Goal: Task Accomplishment & Management: Complete application form

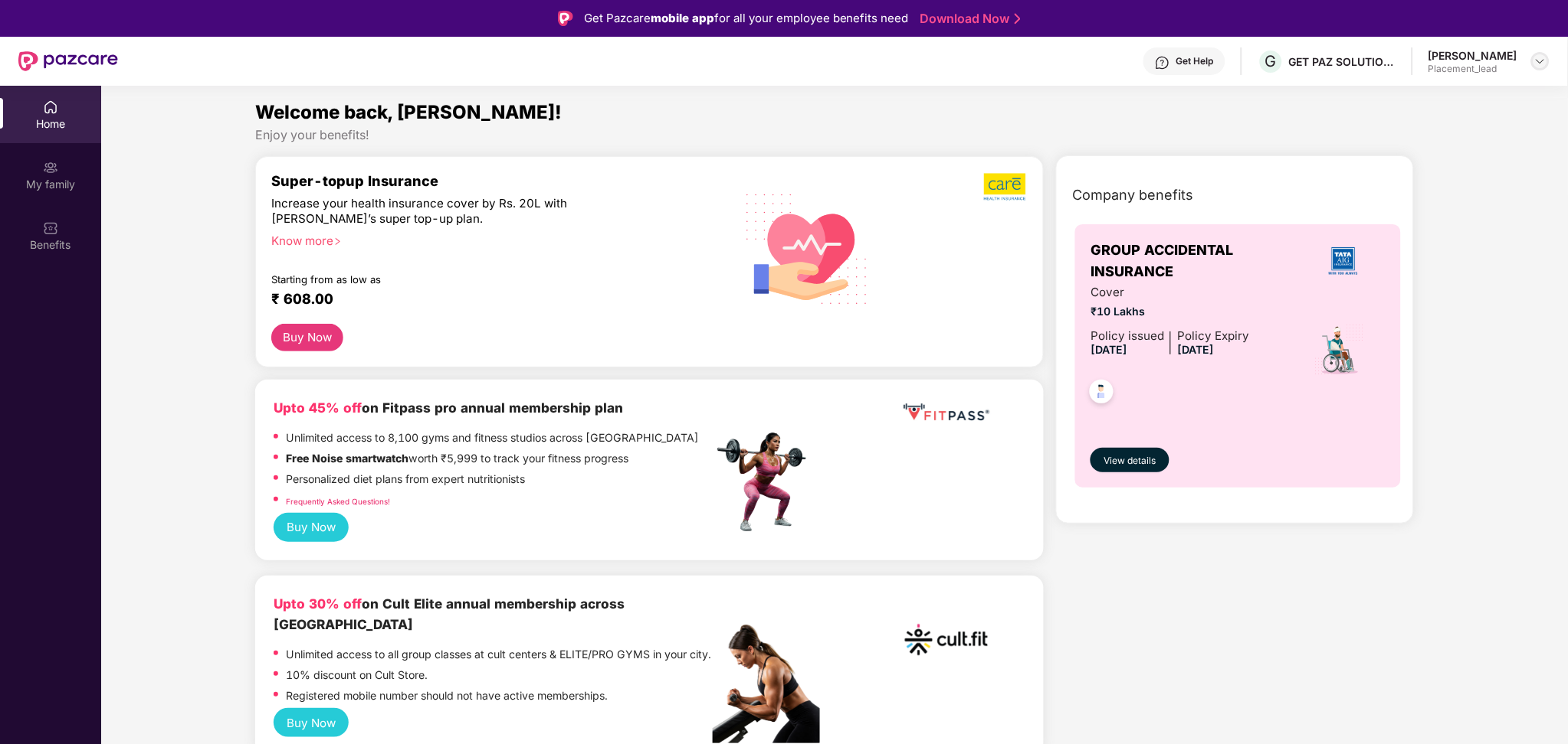
click at [1543, 60] on img at bounding box center [1540, 61] width 12 height 12
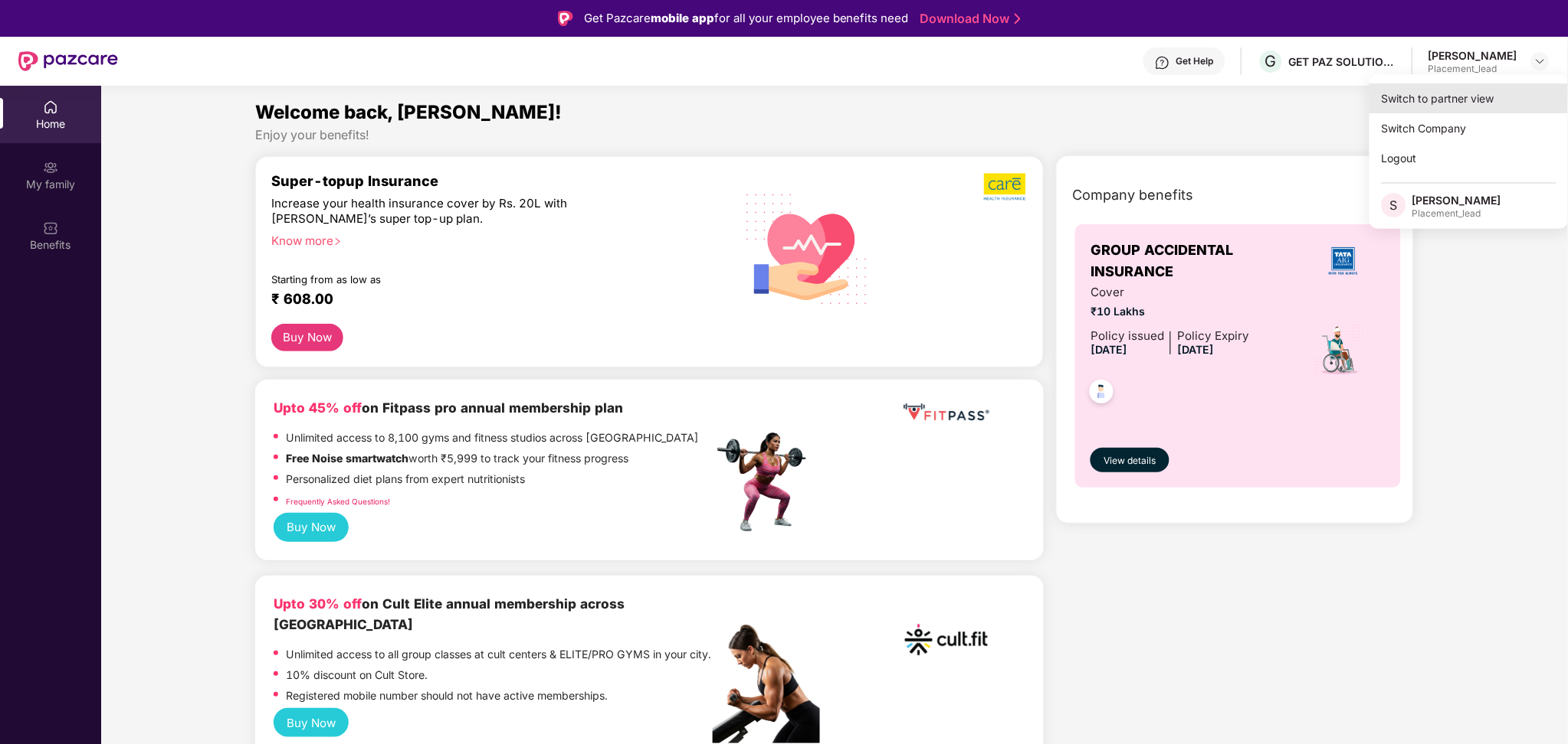
click at [1450, 104] on div "Switch to partner view" at bounding box center [1468, 98] width 199 height 30
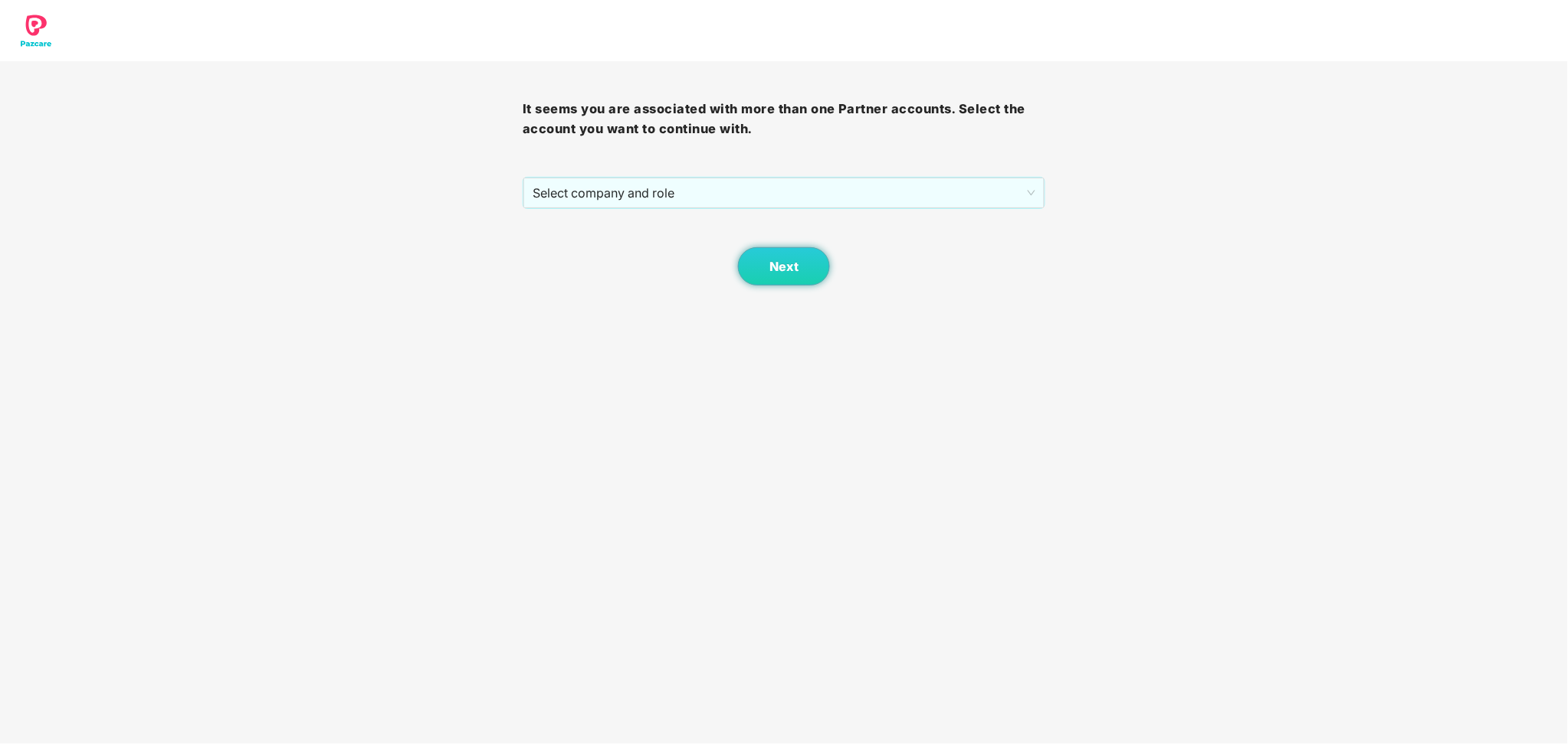
click at [923, 218] on div "Next" at bounding box center [784, 247] width 523 height 77
click at [913, 195] on span "Select company and role" at bounding box center [784, 192] width 503 height 29
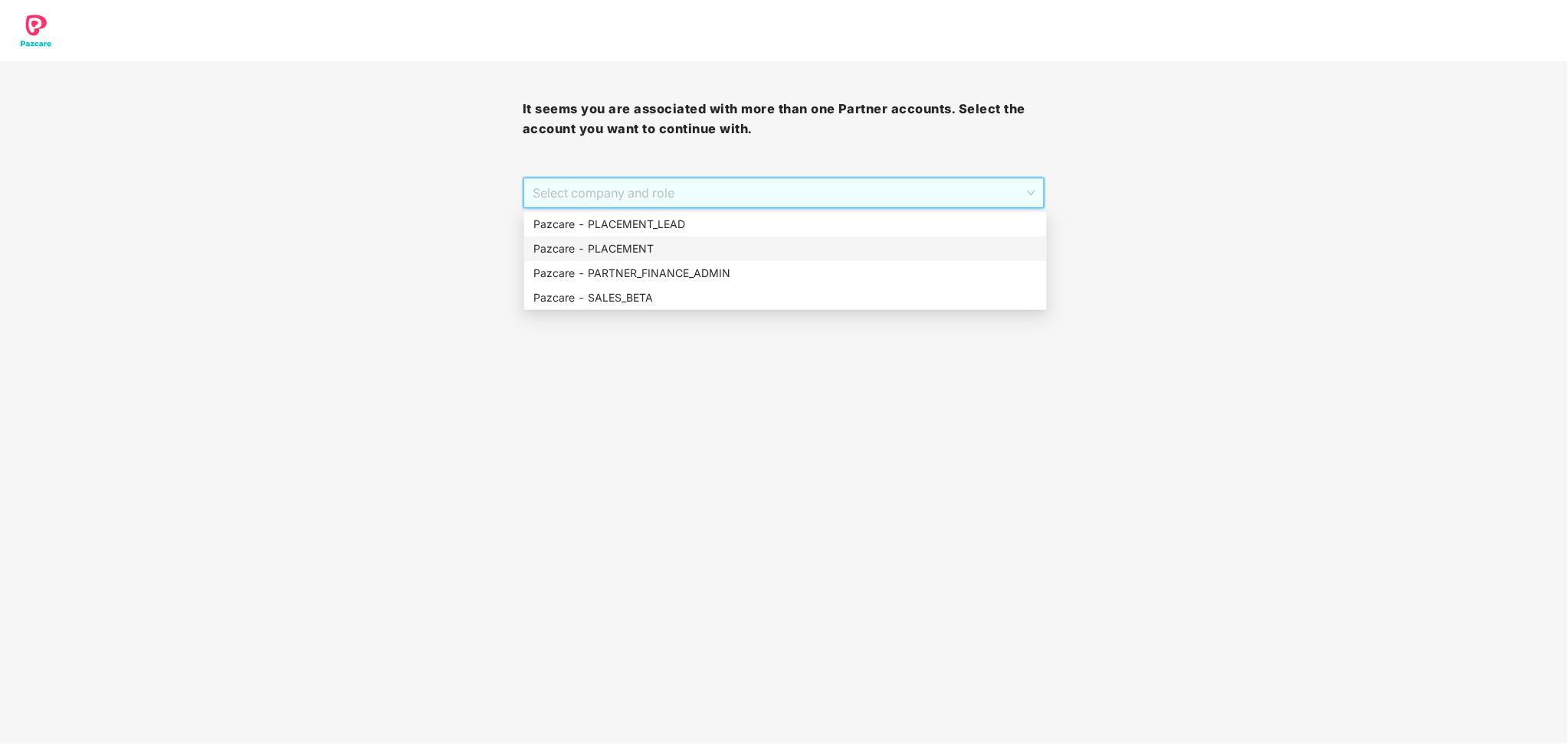
click at [636, 245] on div "Pazcare - PLACEMENT" at bounding box center [784, 249] width 504 height 17
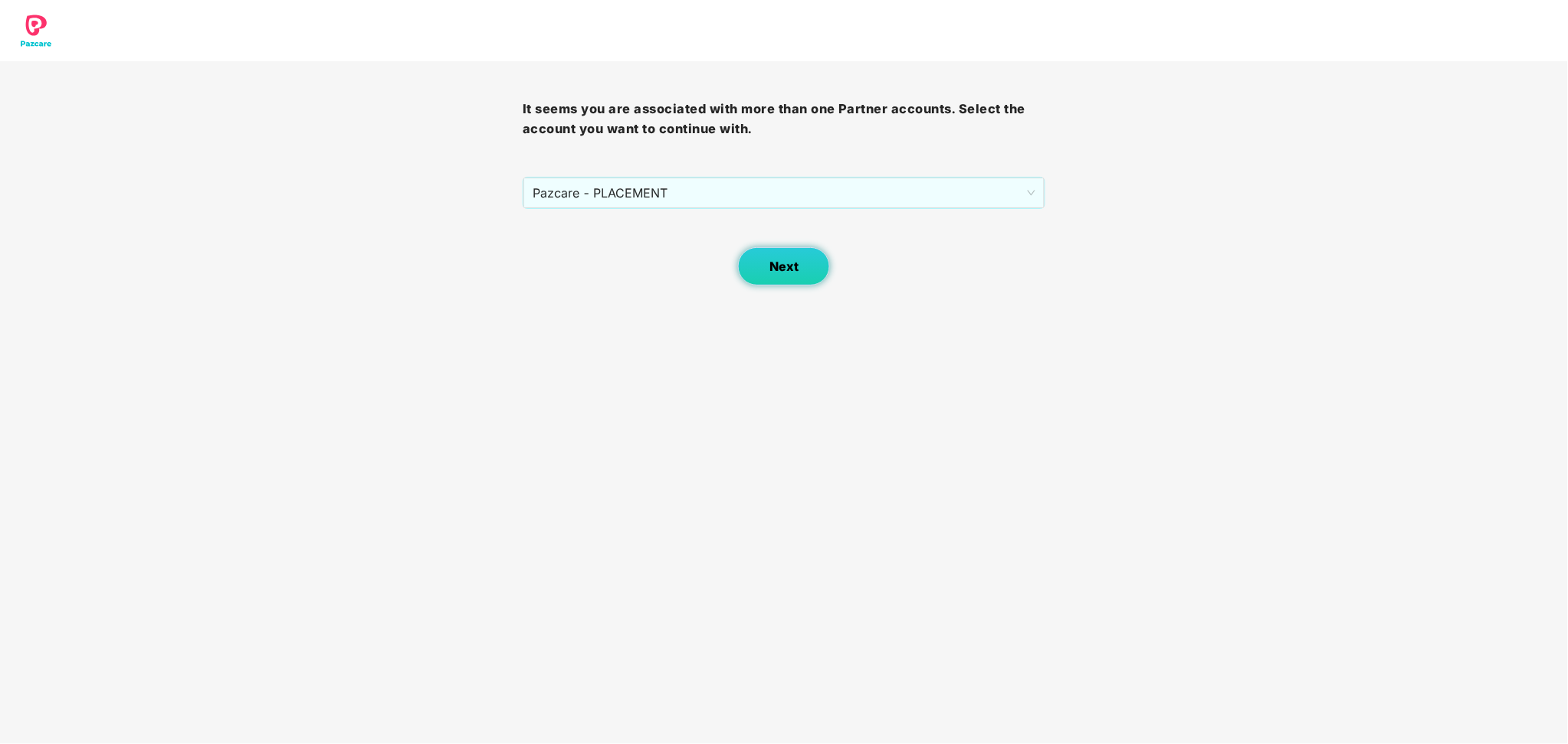
click at [782, 264] on span "Next" at bounding box center [784, 266] width 29 height 14
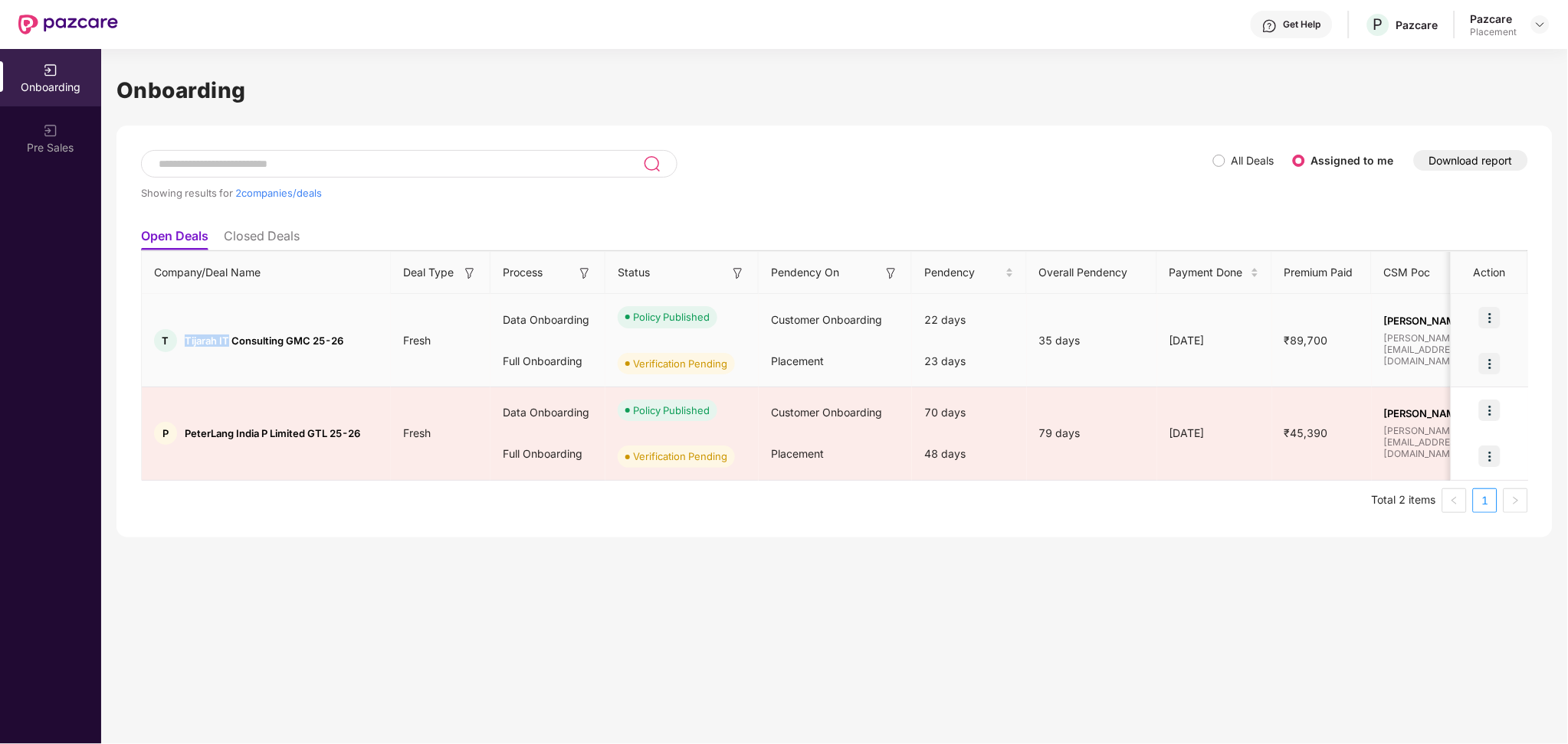
drag, startPoint x: 230, startPoint y: 336, endPoint x: 184, endPoint y: 335, distance: 46.0
click at [184, 335] on div "T Tijarah IT Consulting GMC 25-26" at bounding box center [266, 341] width 249 height 23
copy span "Tijarah IT"
click at [1493, 366] on img at bounding box center [1490, 364] width 22 height 22
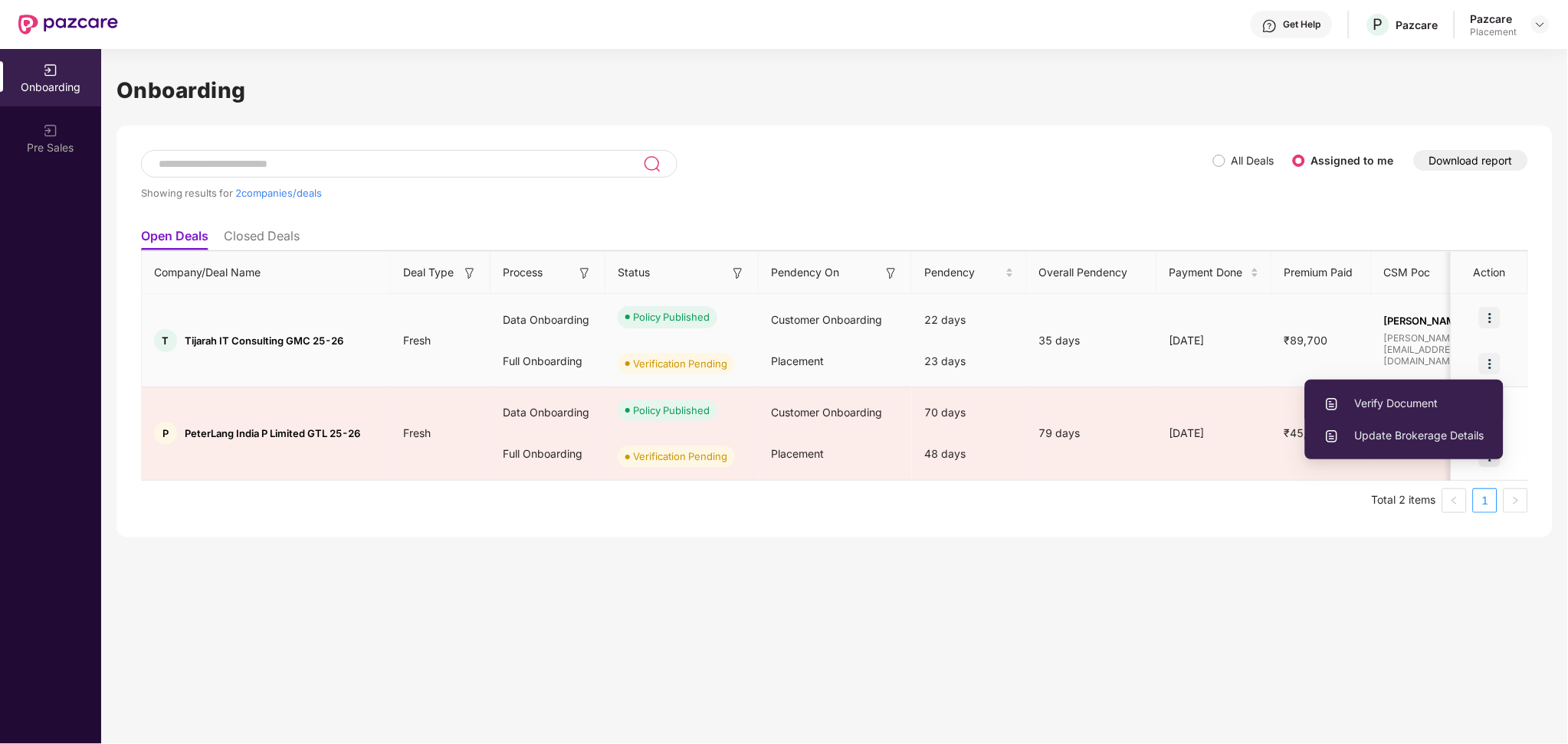
click at [1426, 404] on span "Verify Document" at bounding box center [1404, 404] width 160 height 17
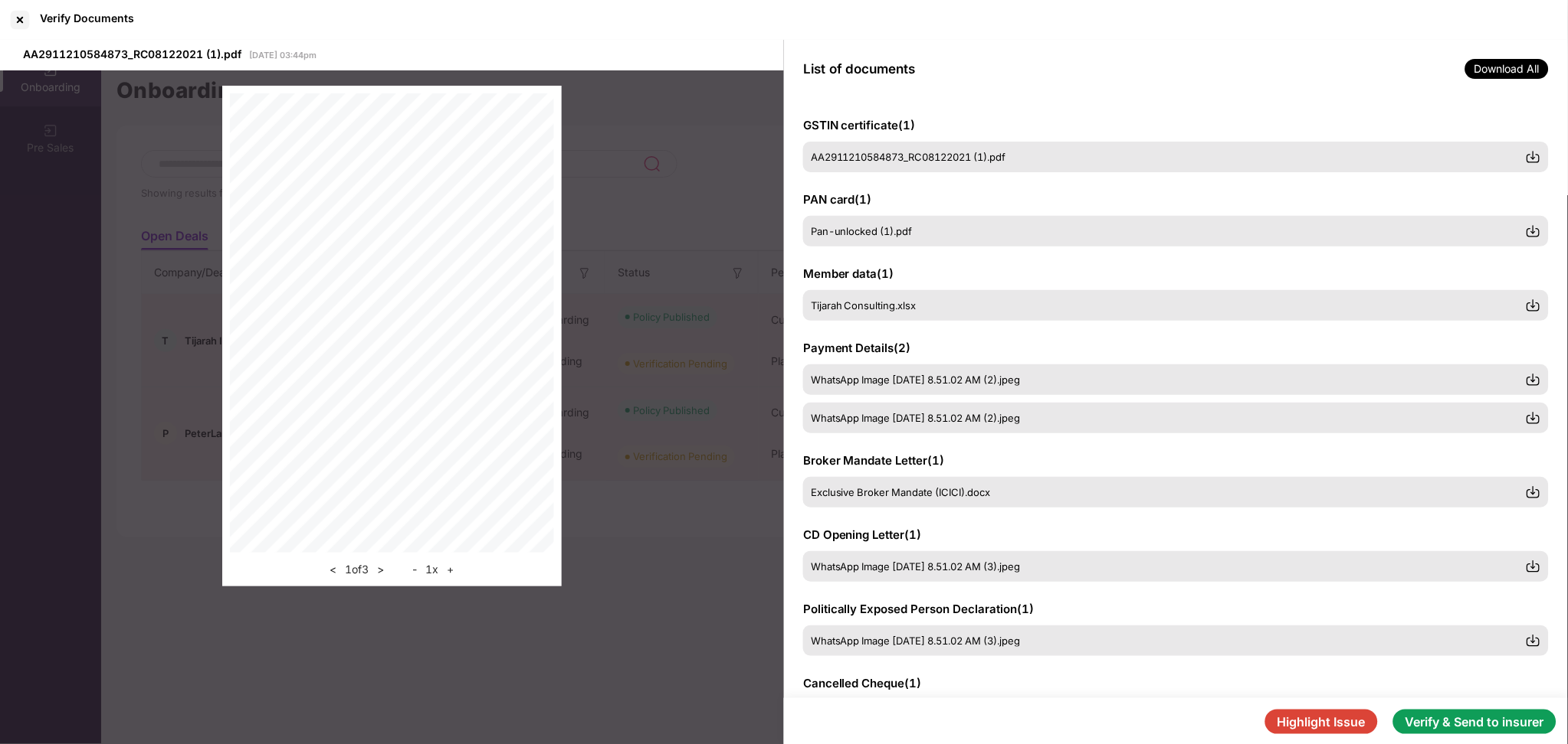
click at [1452, 708] on button "Verify & Send to insurer" at bounding box center [1475, 722] width 163 height 24
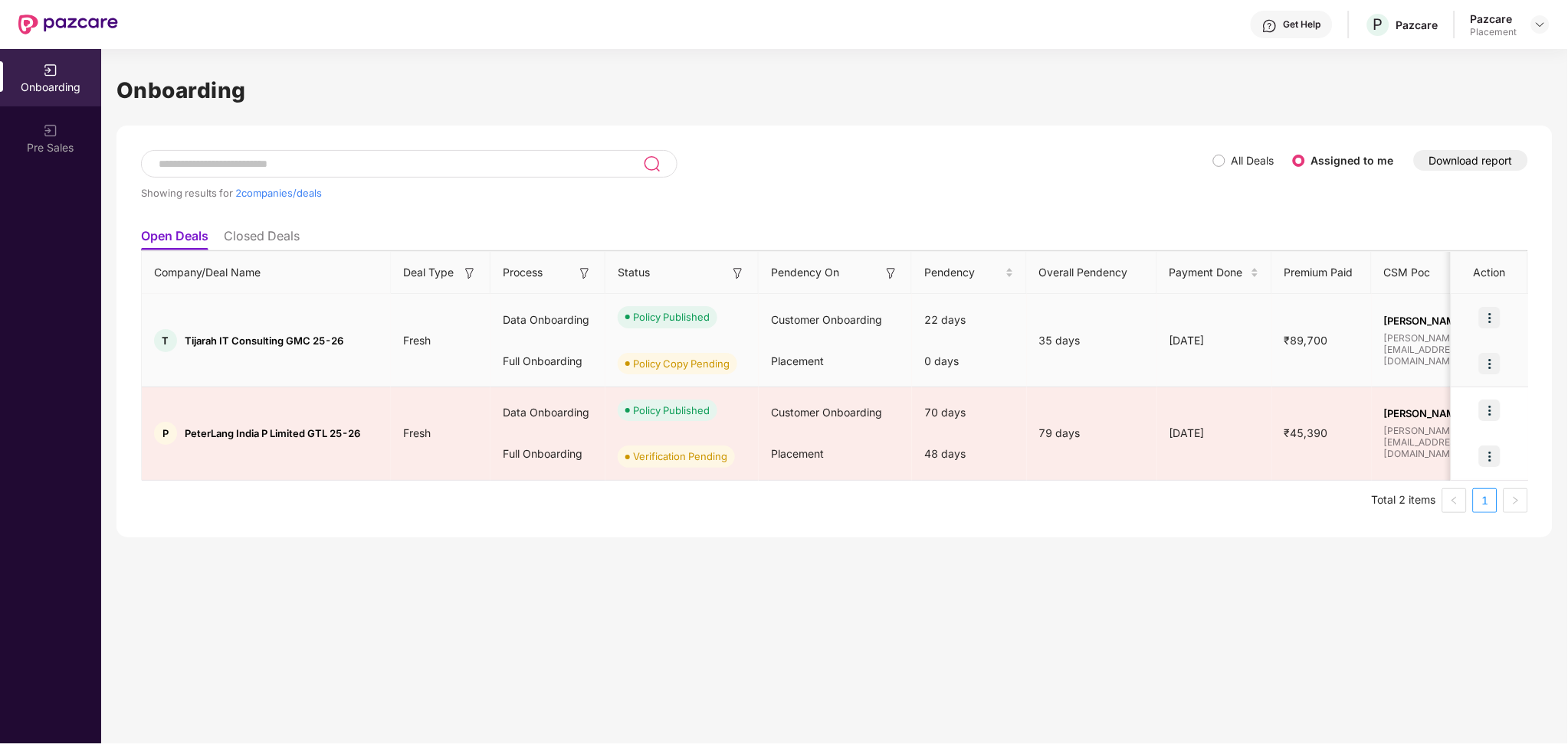
click at [1488, 365] on img at bounding box center [1490, 364] width 22 height 22
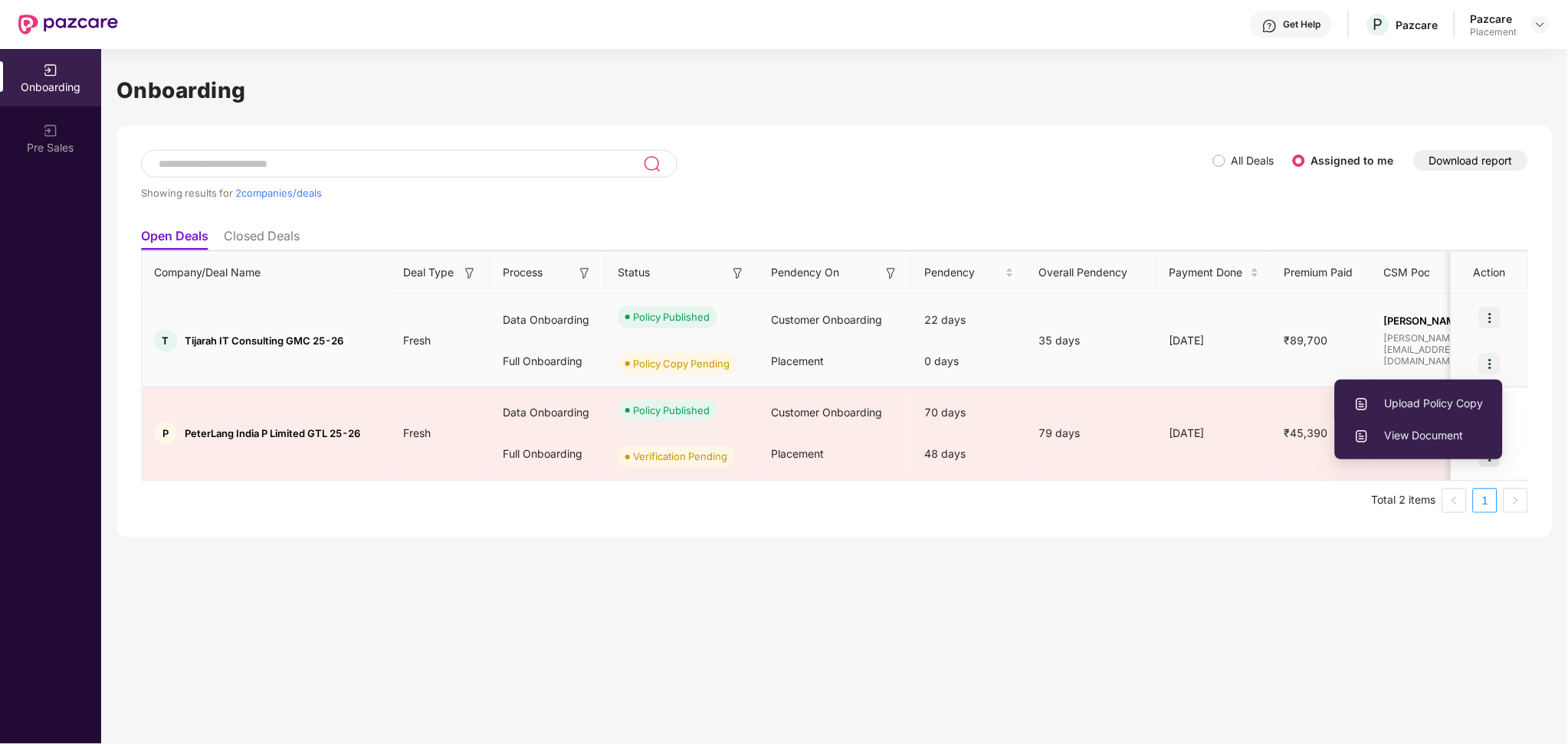
click at [1425, 399] on span "Upload Policy Copy" at bounding box center [1419, 404] width 130 height 17
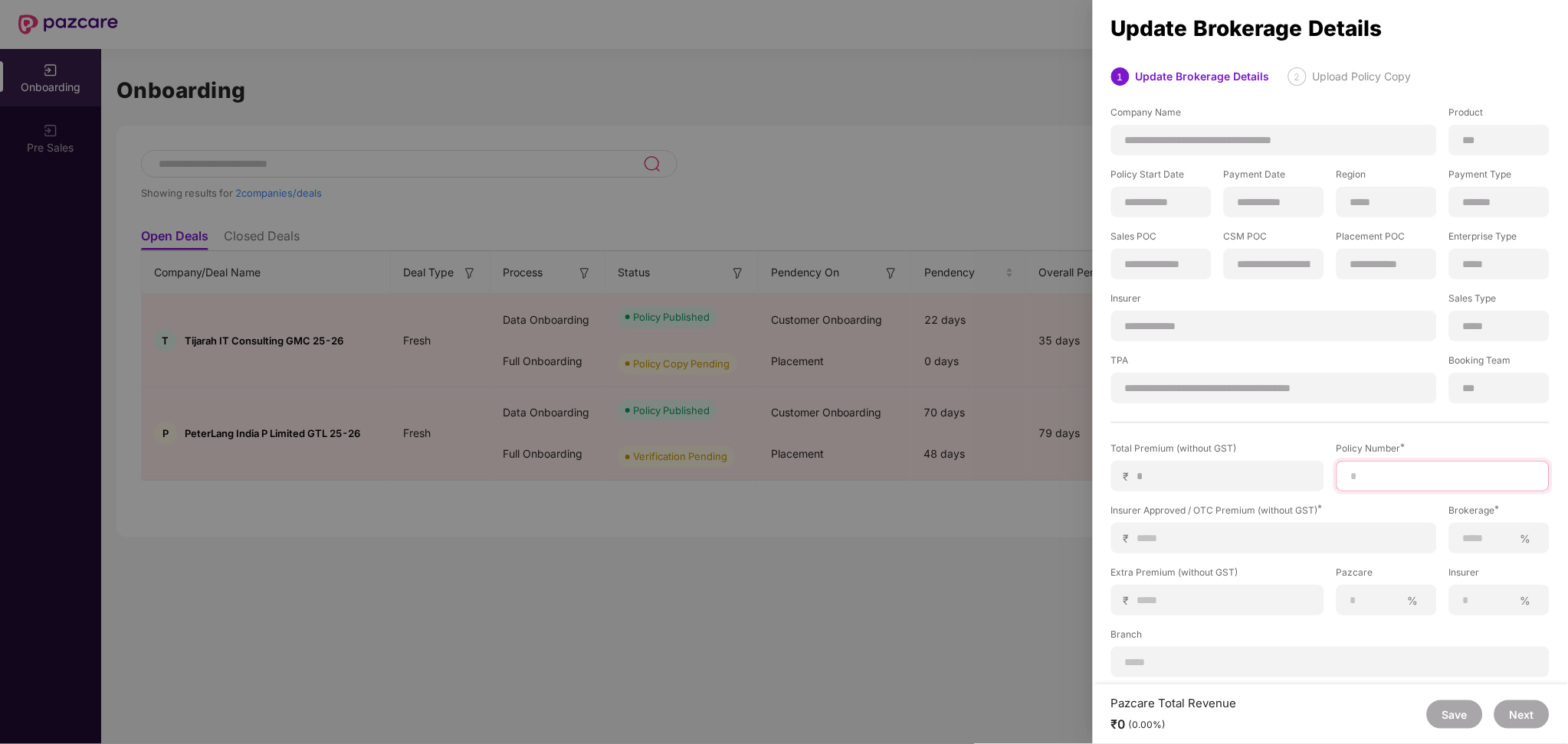
click at [1363, 478] on input at bounding box center [1442, 476] width 187 height 16
paste input "**********"
type input "**********"
click at [1205, 541] on input at bounding box center [1280, 538] width 287 height 16
type input "*"
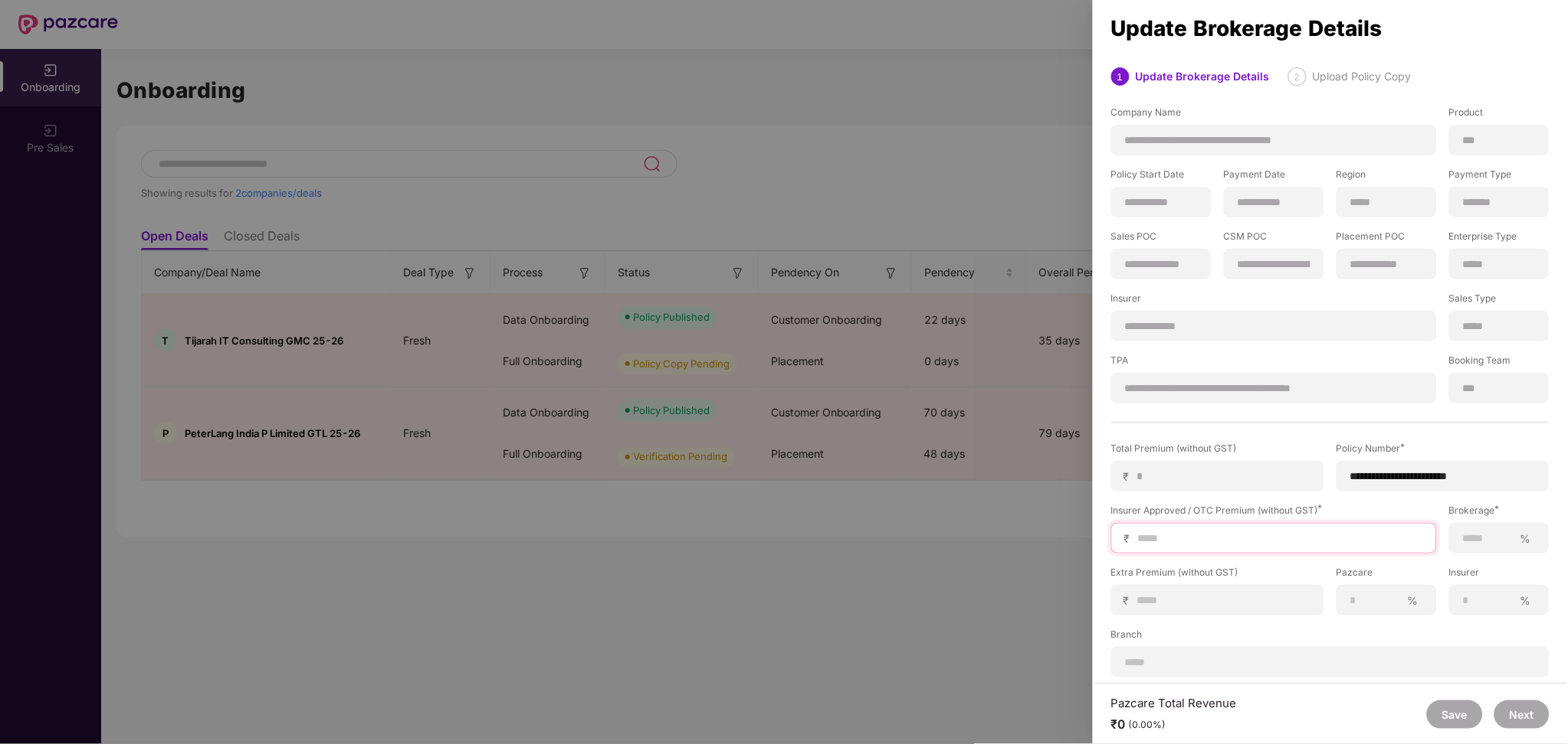
type input "*"
type input "**"
type input "***"
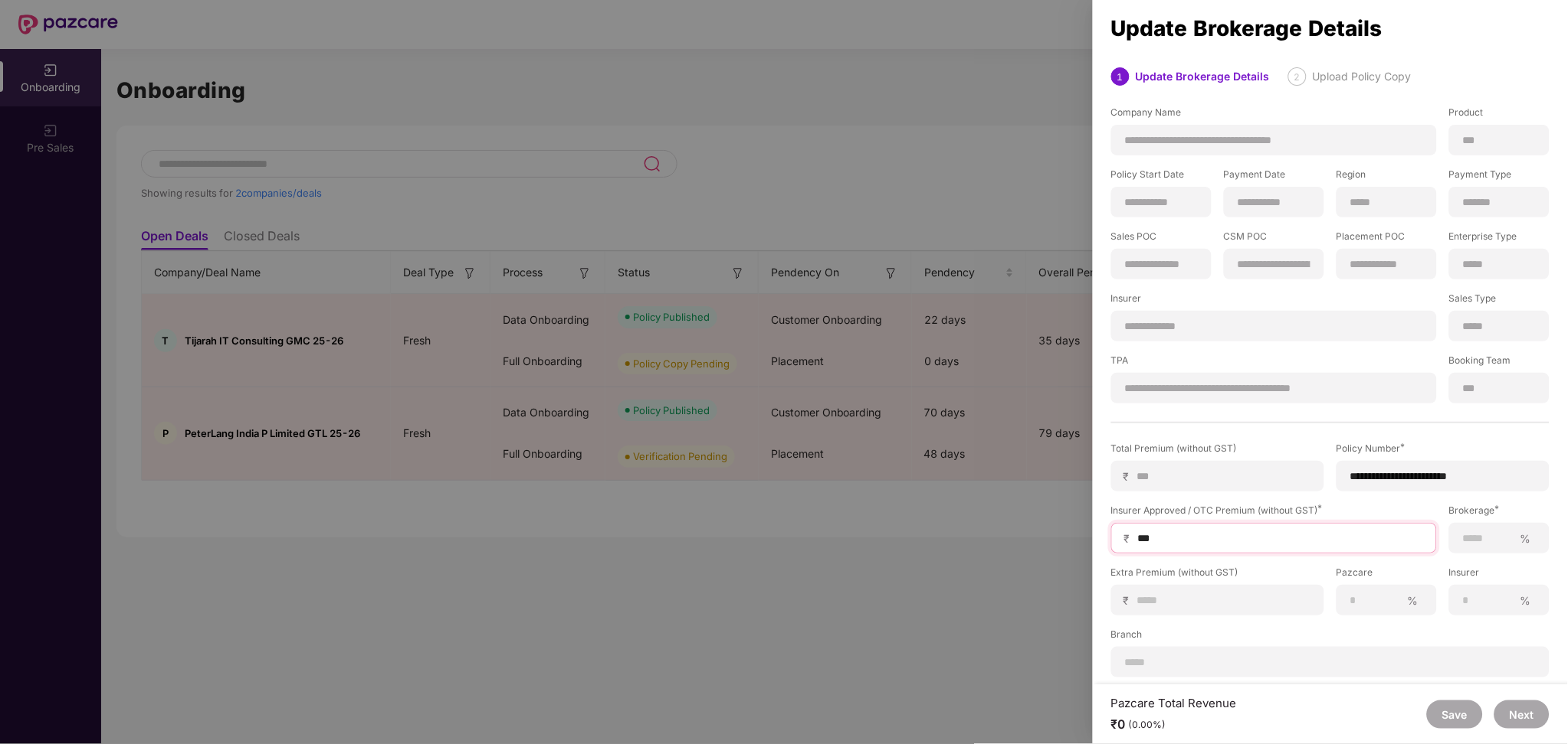
type input "****"
type input "*****"
click at [1459, 558] on div "**********" at bounding box center [1330, 559] width 450 height 236
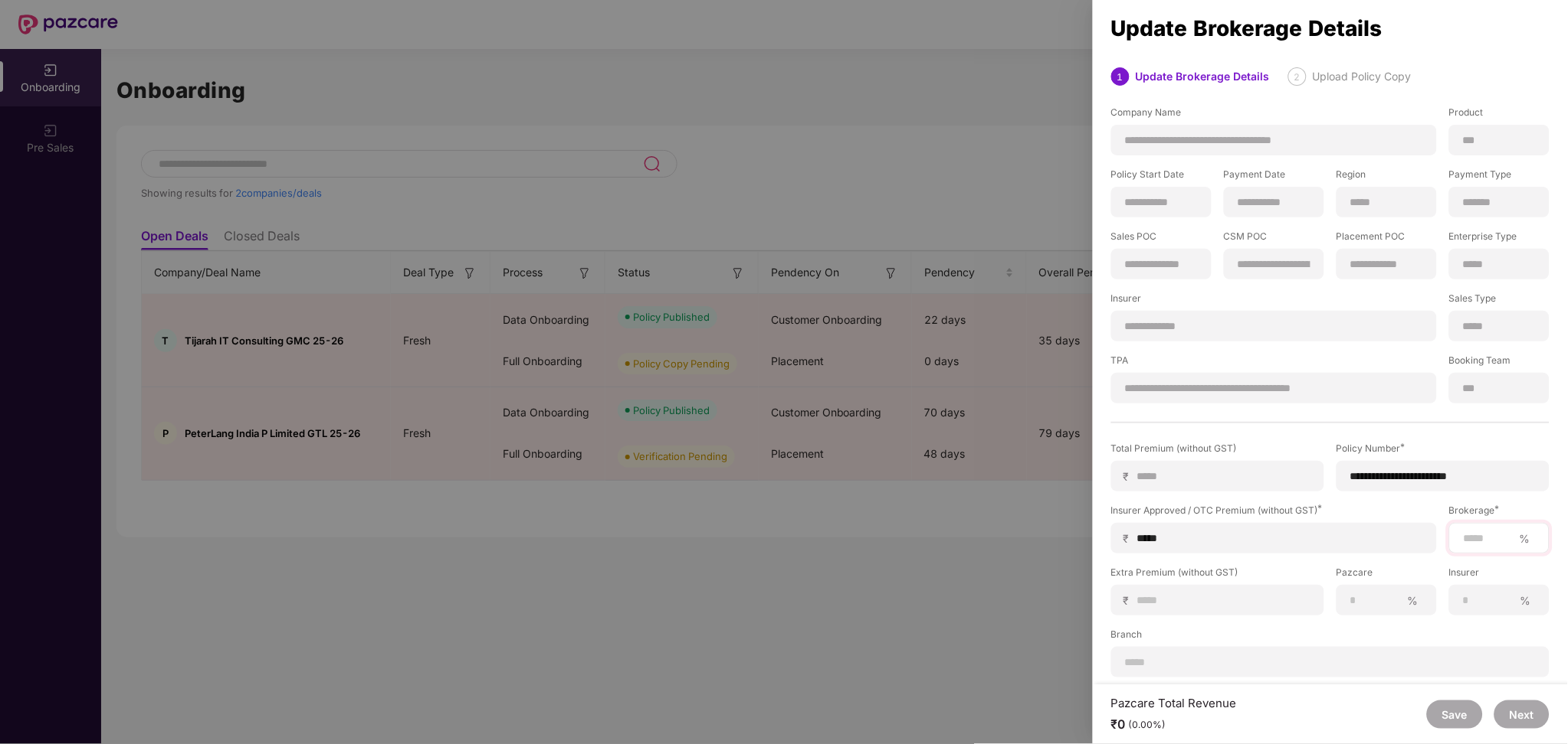
click at [1471, 548] on div "%" at bounding box center [1499, 538] width 101 height 31
click at [1484, 524] on div "%" at bounding box center [1499, 538] width 101 height 31
click at [1484, 537] on input at bounding box center [1488, 538] width 52 height 16
type input "**"
click at [1235, 604] on input at bounding box center [1224, 600] width 175 height 16
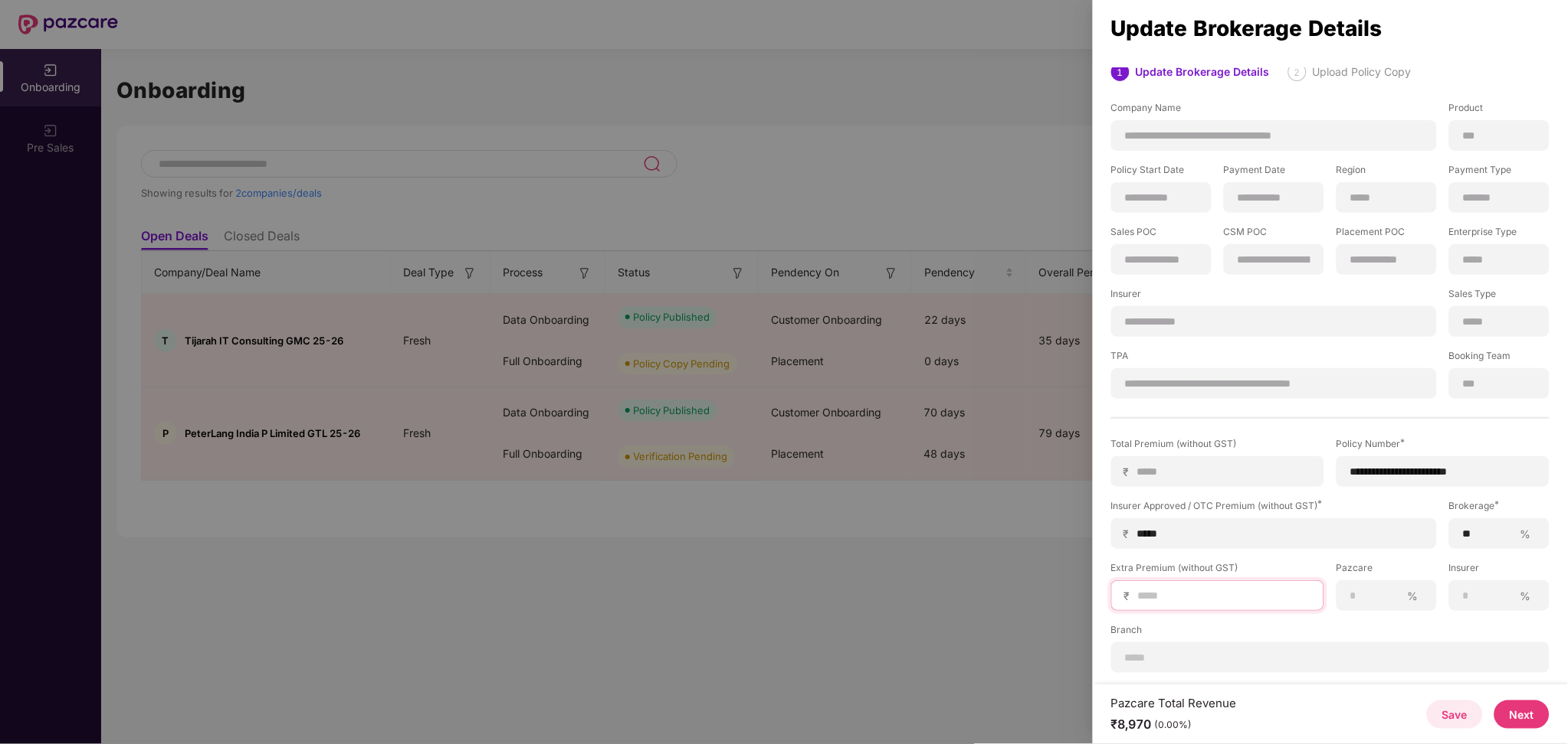
scroll to position [5, 0]
click at [1491, 628] on label "Branch" at bounding box center [1330, 632] width 438 height 19
click at [1505, 708] on button "Next" at bounding box center [1521, 715] width 55 height 28
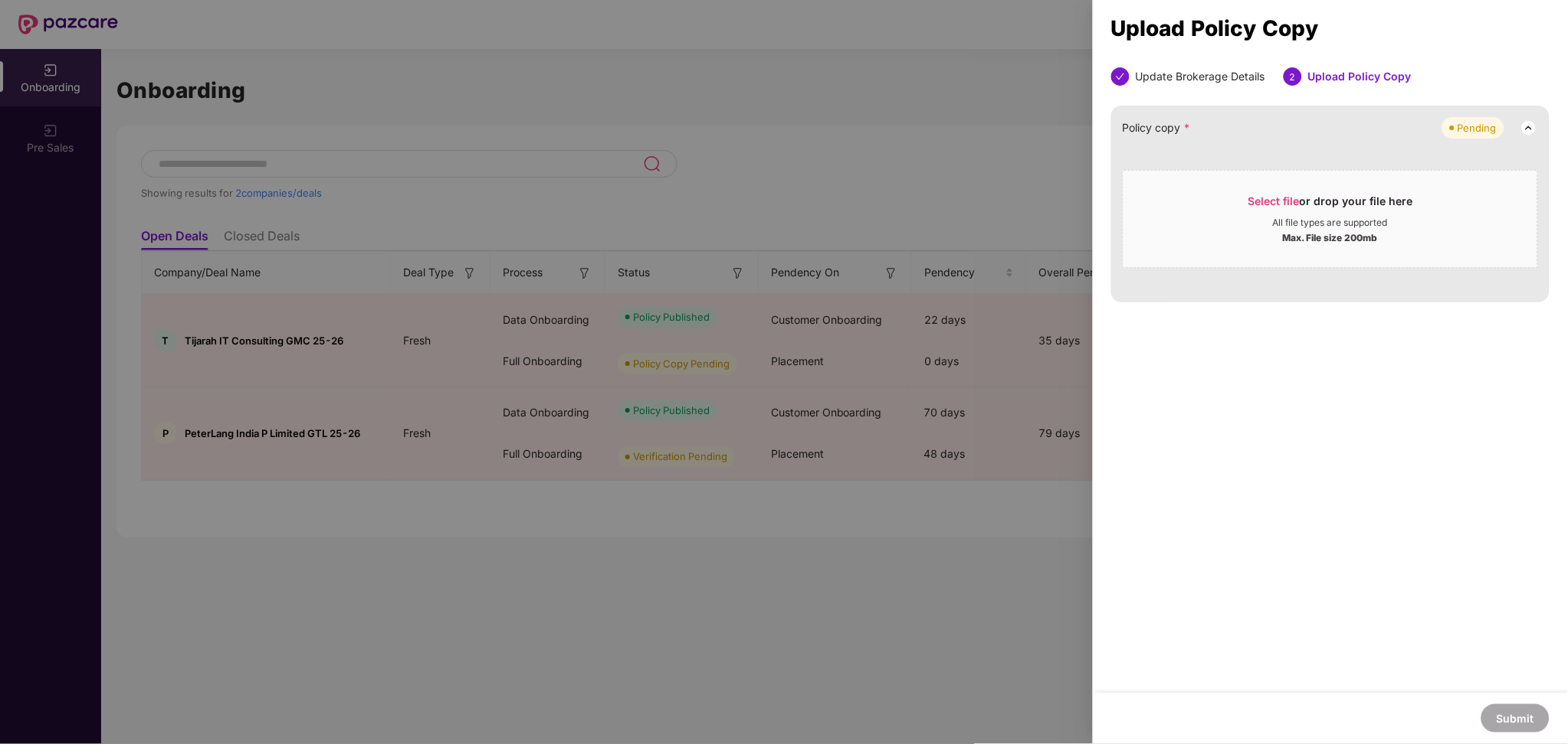
scroll to position [0, 0]
click at [1271, 186] on span "Select file or drop your file here All file types are supported Max. File size …" at bounding box center [1330, 219] width 414 height 73
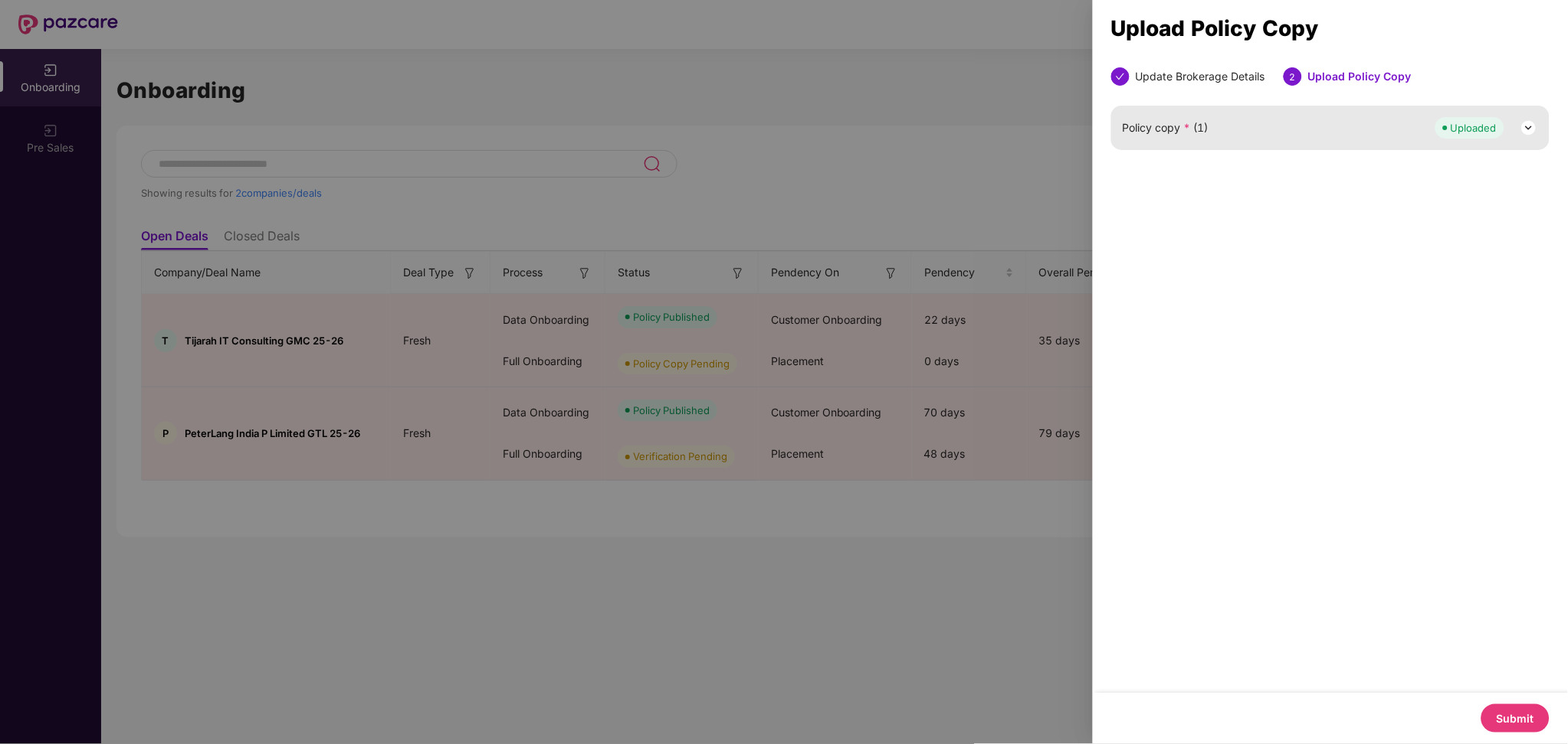
click at [1525, 708] on button "Submit" at bounding box center [1516, 719] width 68 height 28
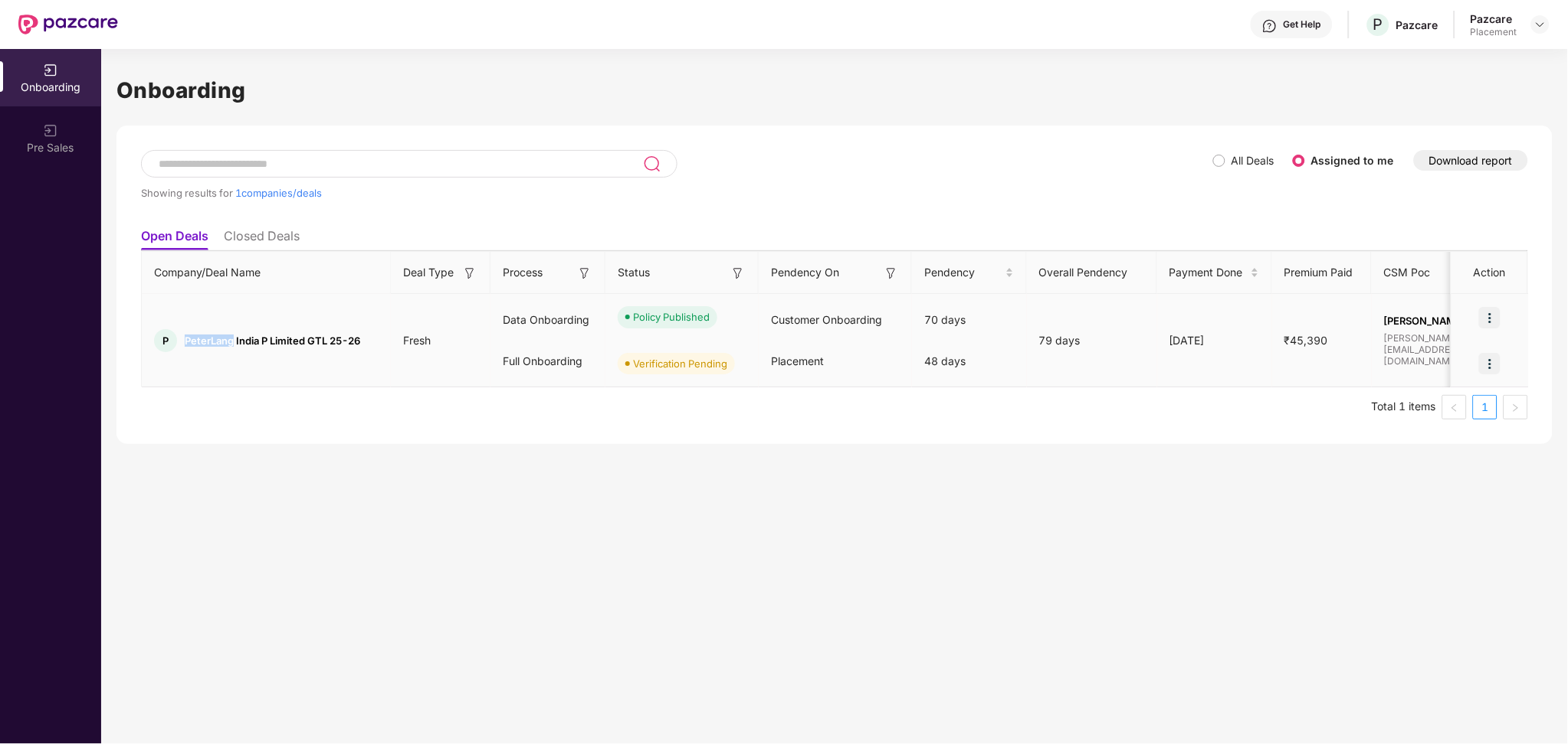
drag, startPoint x: 231, startPoint y: 345, endPoint x: 187, endPoint y: 345, distance: 44.0
click at [187, 345] on span "PeterLang India P Limited GTL 25-26" at bounding box center [272, 340] width 176 height 12
copy span "PeterLang"
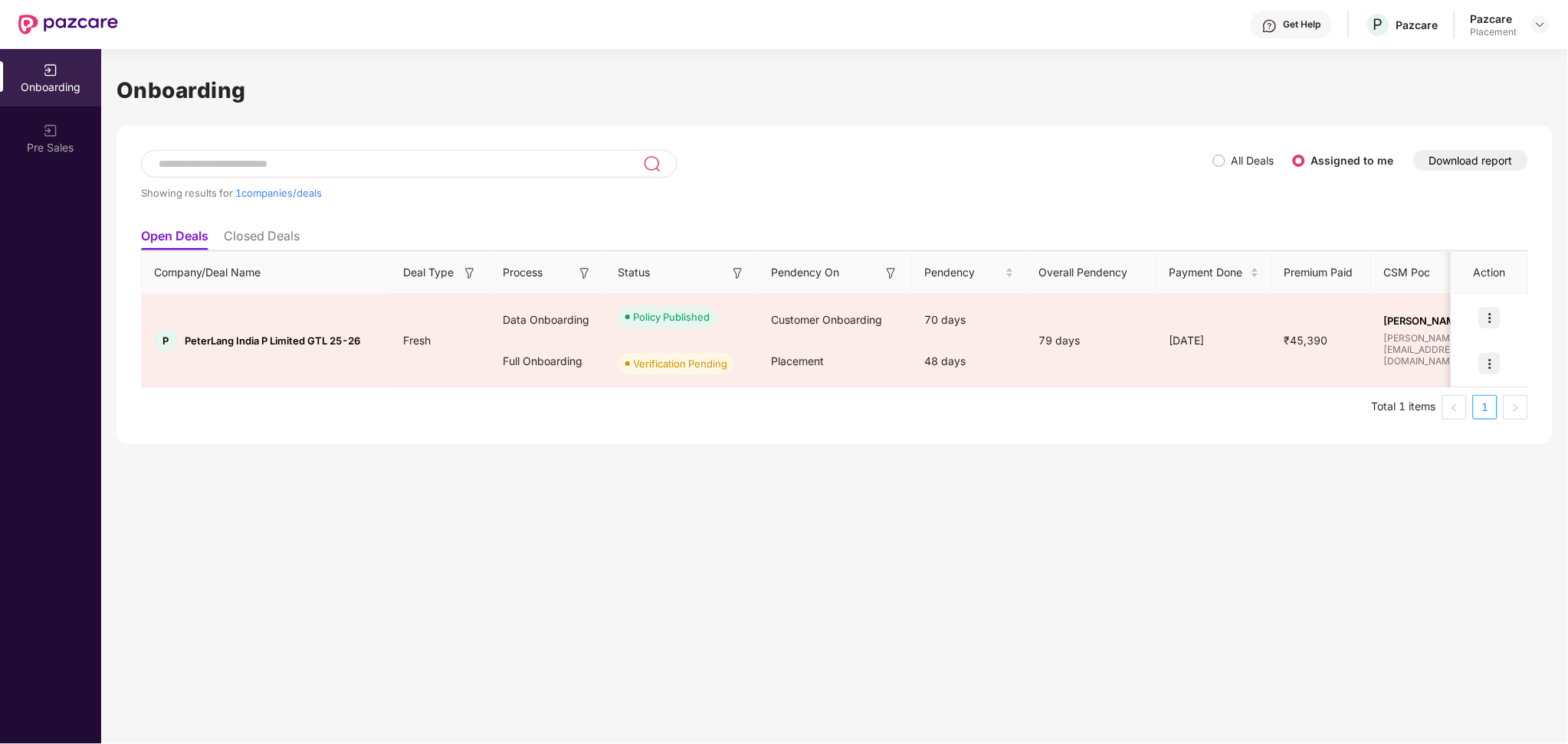
click at [950, 517] on div "Onboarding Showing results for 1 companies/deals All Deals Assigned to me Downl…" at bounding box center [834, 396] width 1466 height 695
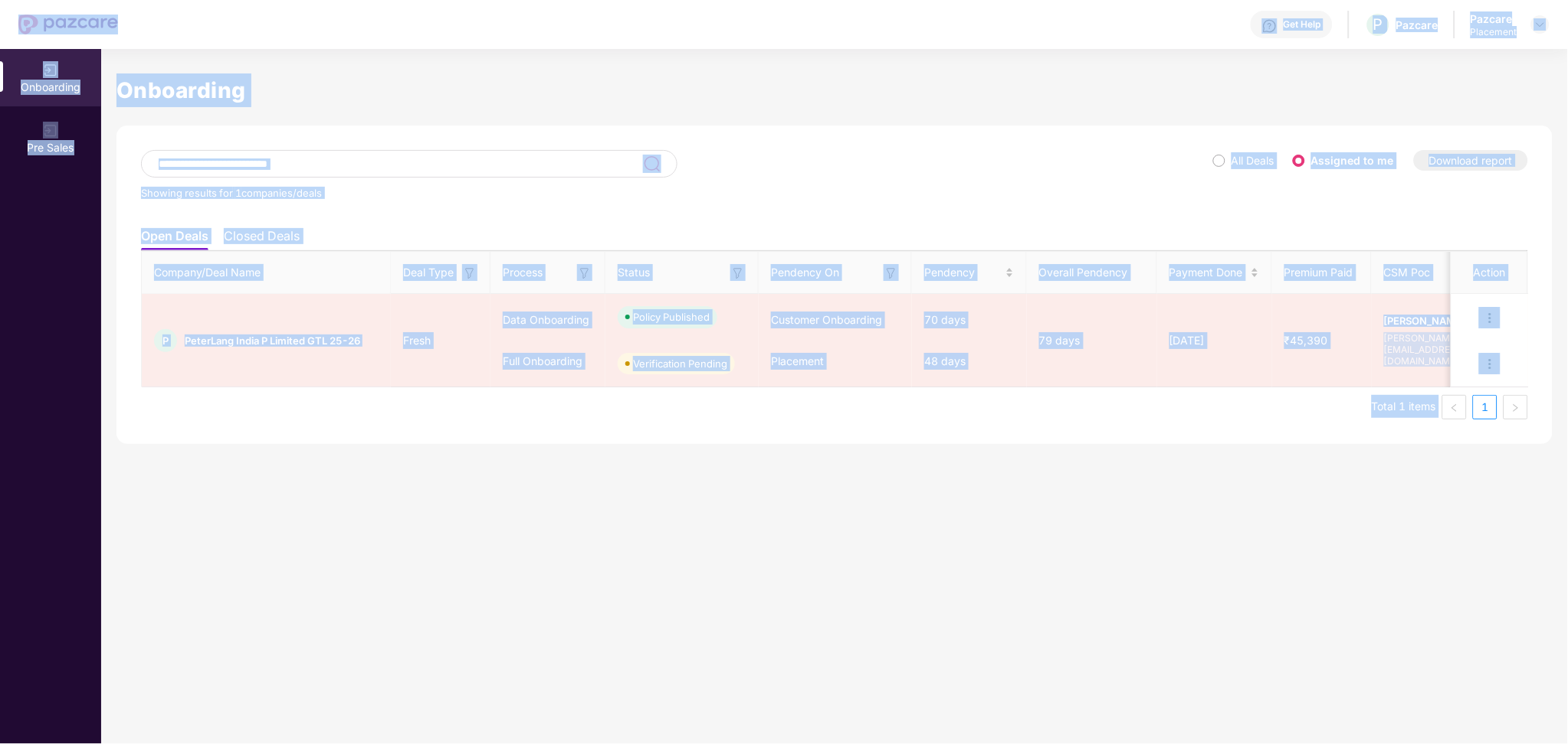
copy div "Get Help P Pazcare Pazcare Placement Onboarding Pre Sales Onboarding Showing re…"
click at [634, 545] on div "Onboarding Showing results for 1 companies/deals All Deals Assigned to me Downl…" at bounding box center [834, 396] width 1466 height 695
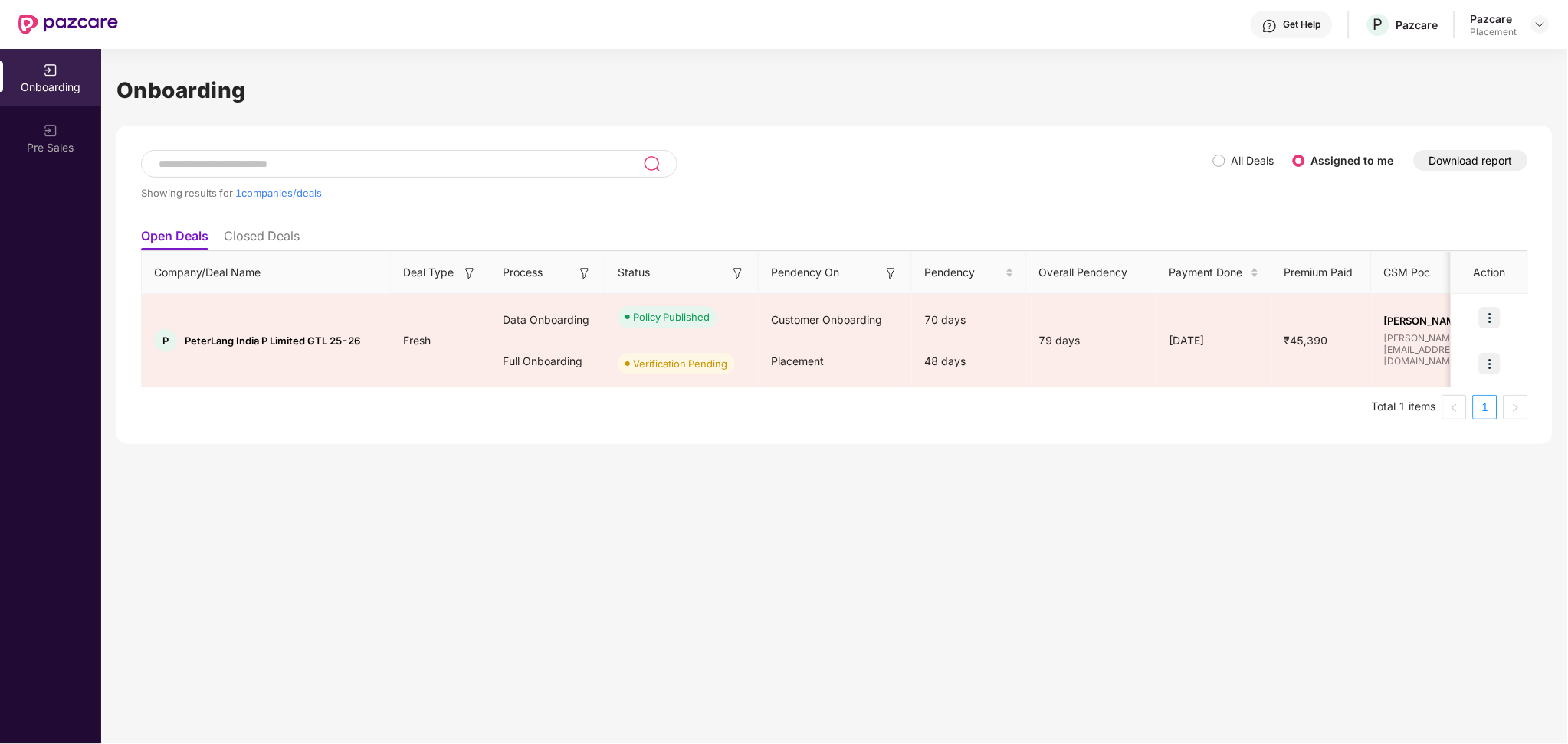
click at [344, 159] on input at bounding box center [400, 165] width 485 height 13
paste input "*********"
type input "*********"
click at [1536, 26] on img at bounding box center [1540, 24] width 12 height 12
click at [1442, 80] on div "Switch Partner" at bounding box center [1470, 92] width 199 height 30
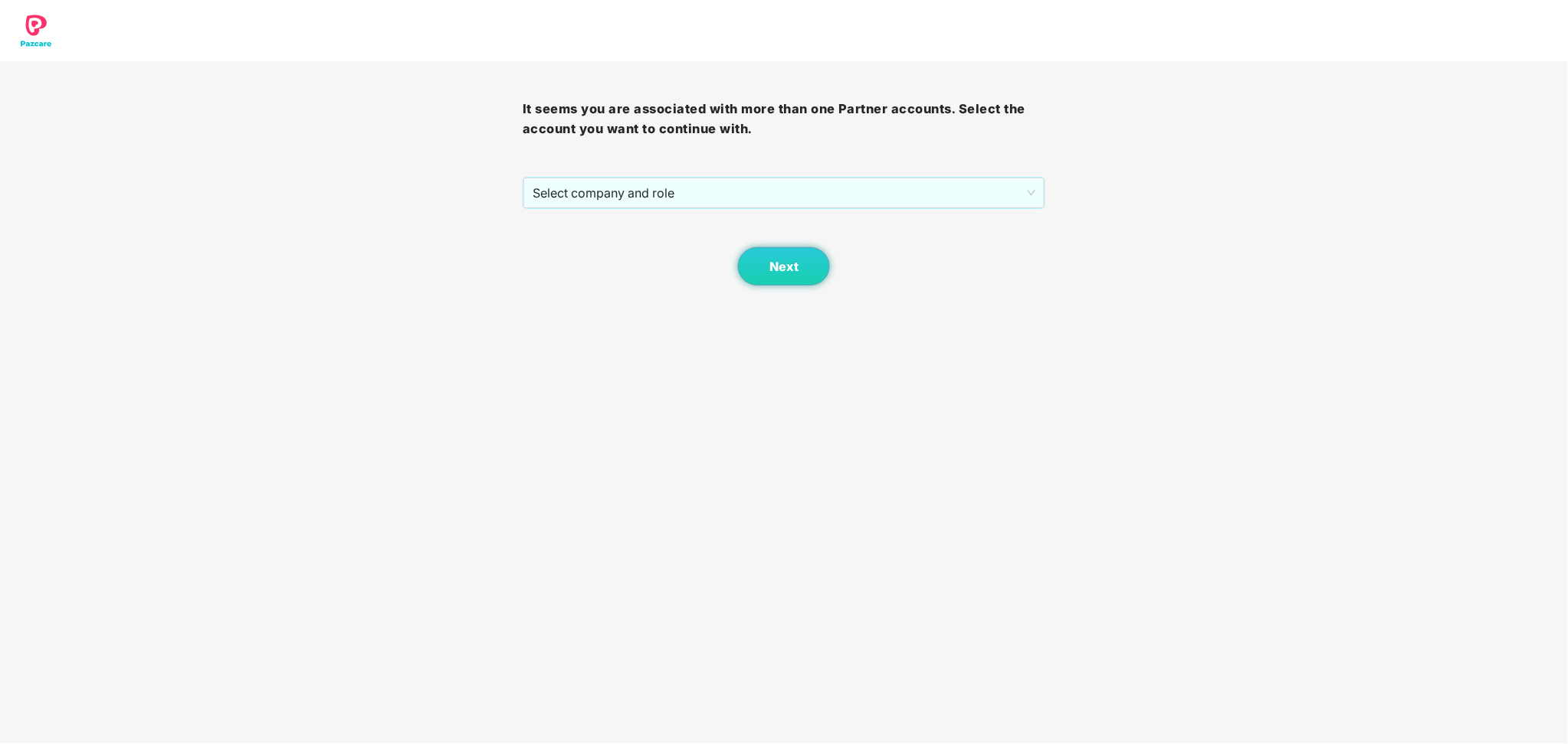
click at [912, 211] on div "Next" at bounding box center [784, 247] width 523 height 77
click at [810, 198] on span "Select company and role" at bounding box center [784, 192] width 503 height 29
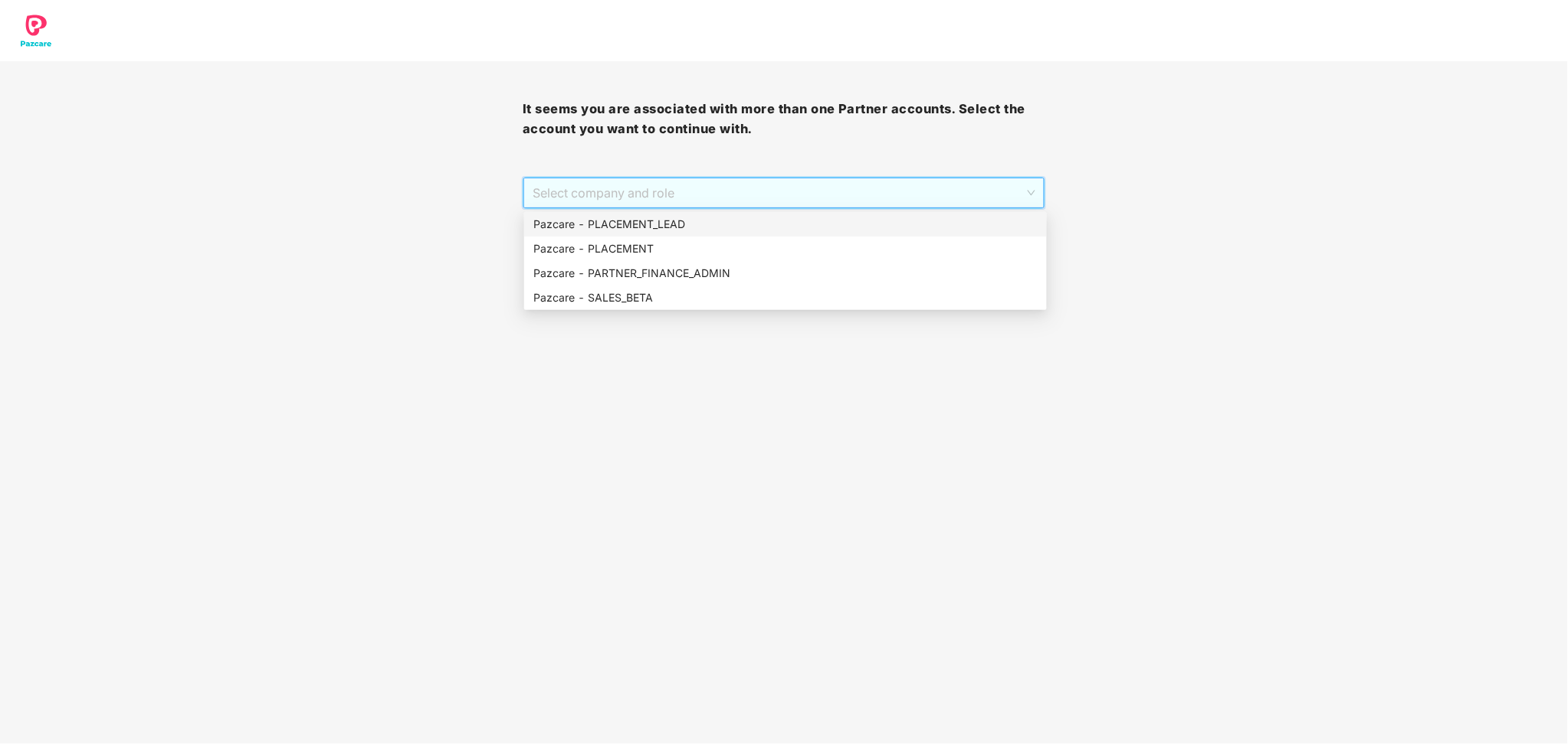
click at [692, 225] on div "Pazcare - PLACEMENT_LEAD" at bounding box center [784, 224] width 504 height 17
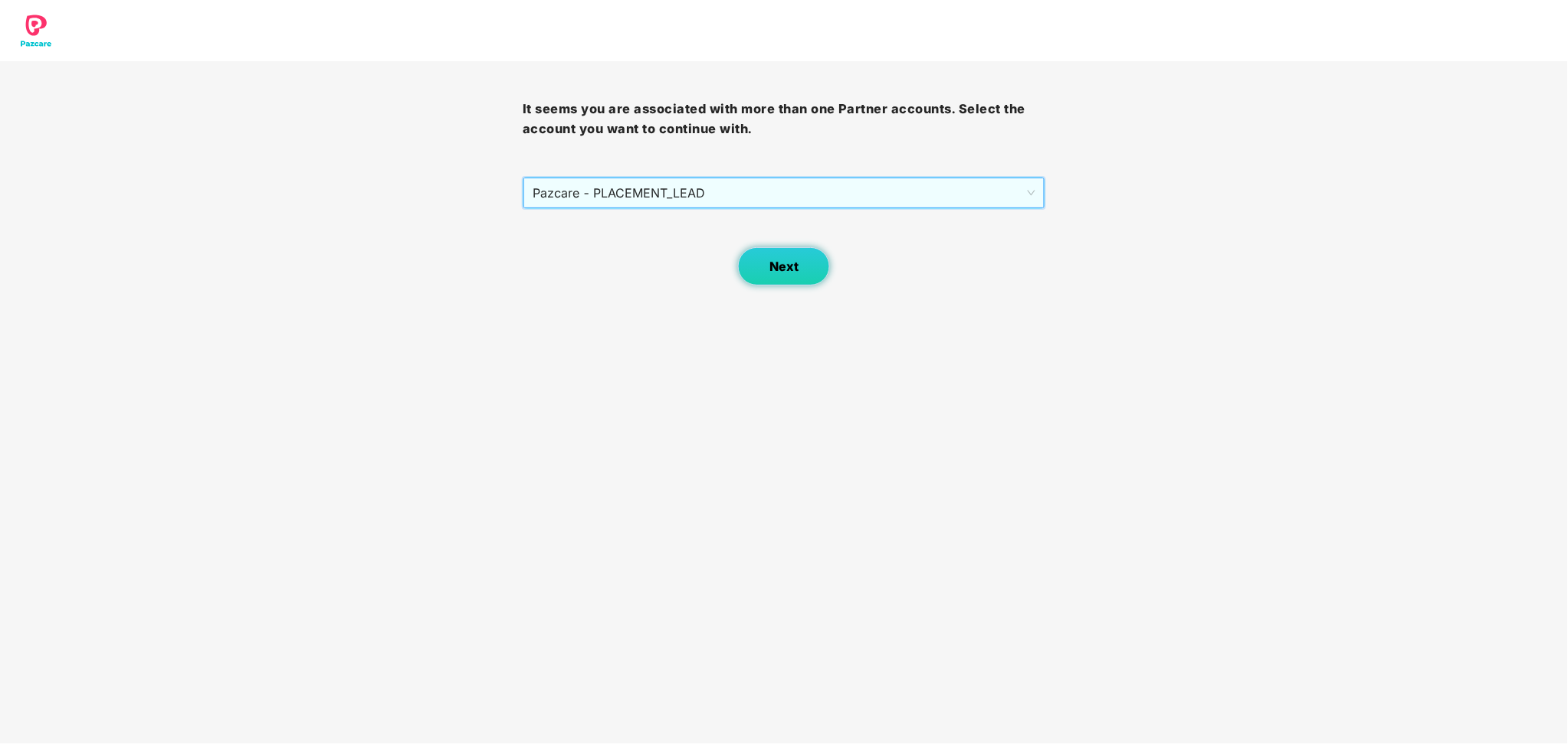
click at [811, 254] on button "Next" at bounding box center [784, 266] width 92 height 38
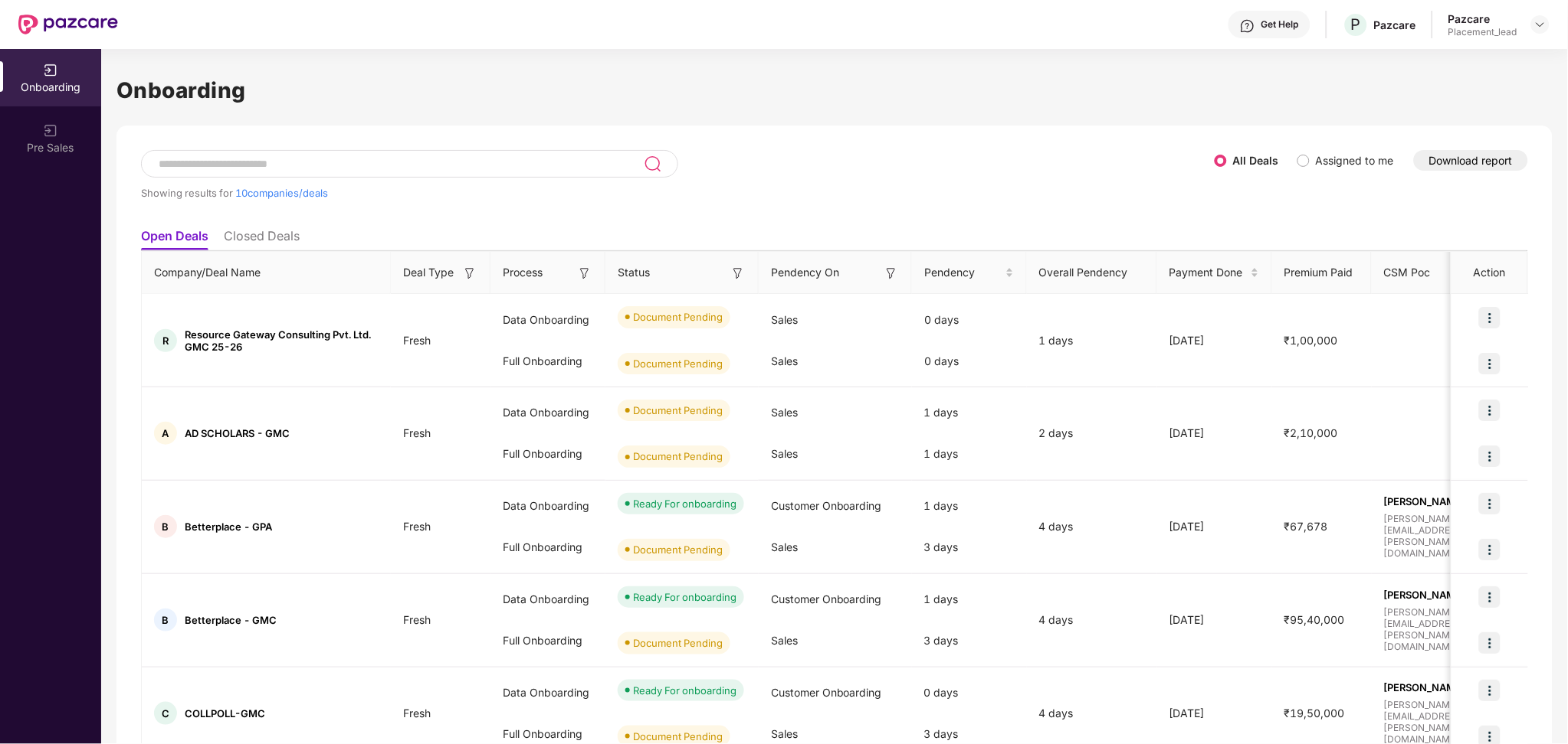
click at [488, 166] on input at bounding box center [401, 165] width 486 height 13
paste input "*********"
type input "*********"
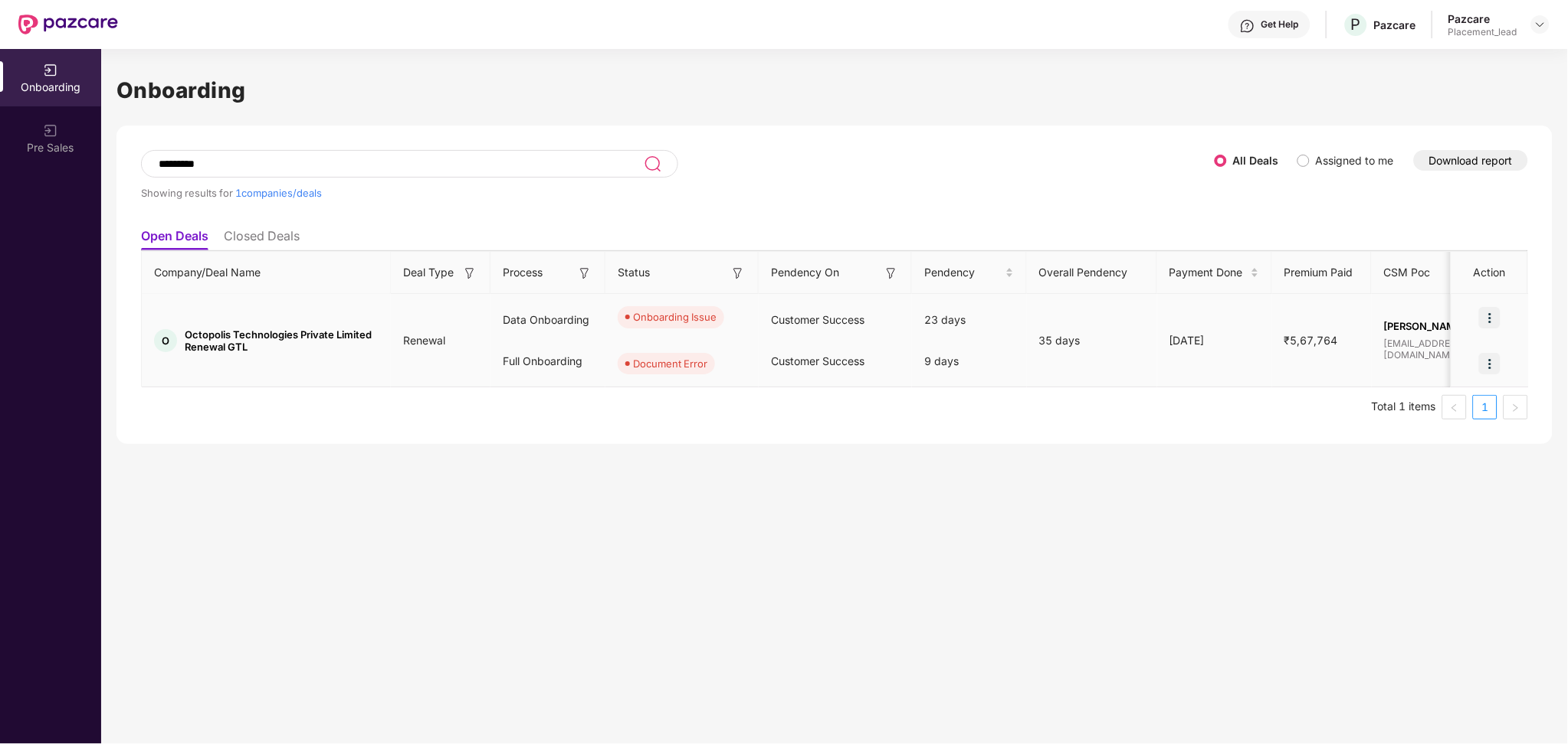
click at [647, 321] on div "Onboarding Issue" at bounding box center [674, 317] width 83 height 15
click at [1024, 524] on div "Onboarding ********* Showing results for 1 companies/deals All Deals Assigned t…" at bounding box center [834, 396] width 1466 height 695
drag, startPoint x: 1048, startPoint y: 339, endPoint x: 1073, endPoint y: 345, distance: 25.7
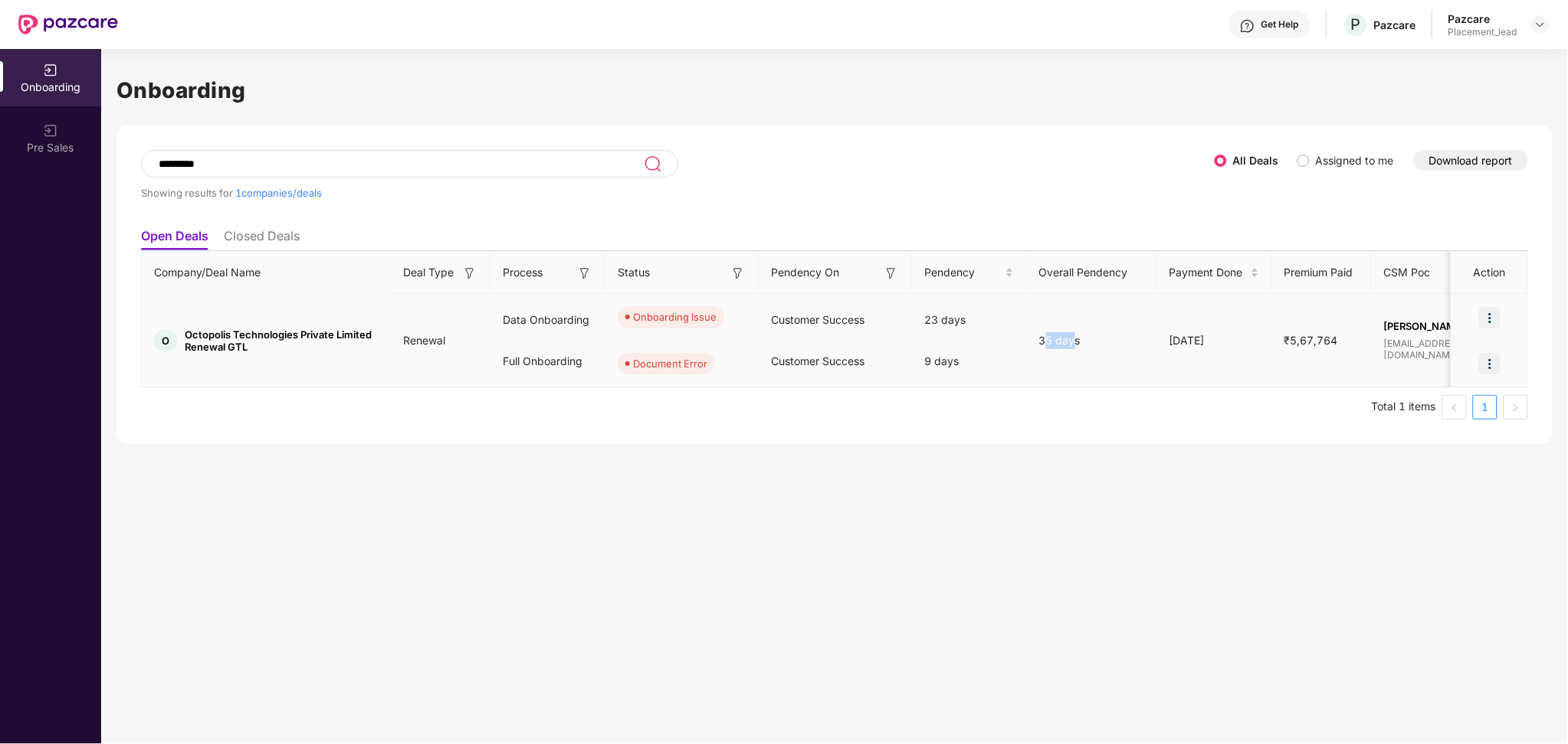
click at [1073, 345] on div "35 days" at bounding box center [1092, 340] width 130 height 17
click at [1070, 414] on ul "Total 1 items 1" at bounding box center [834, 407] width 1386 height 24
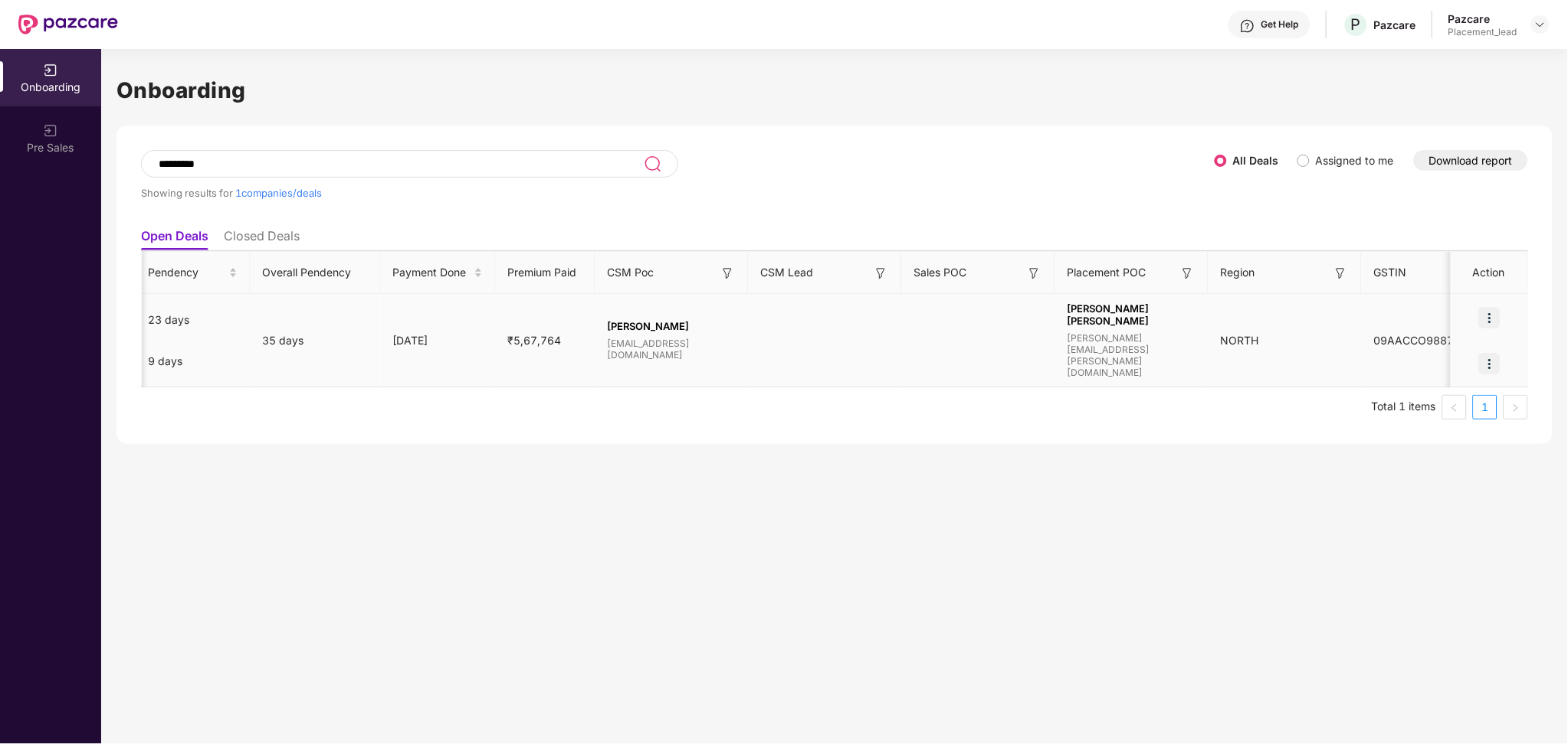
scroll to position [0, 1]
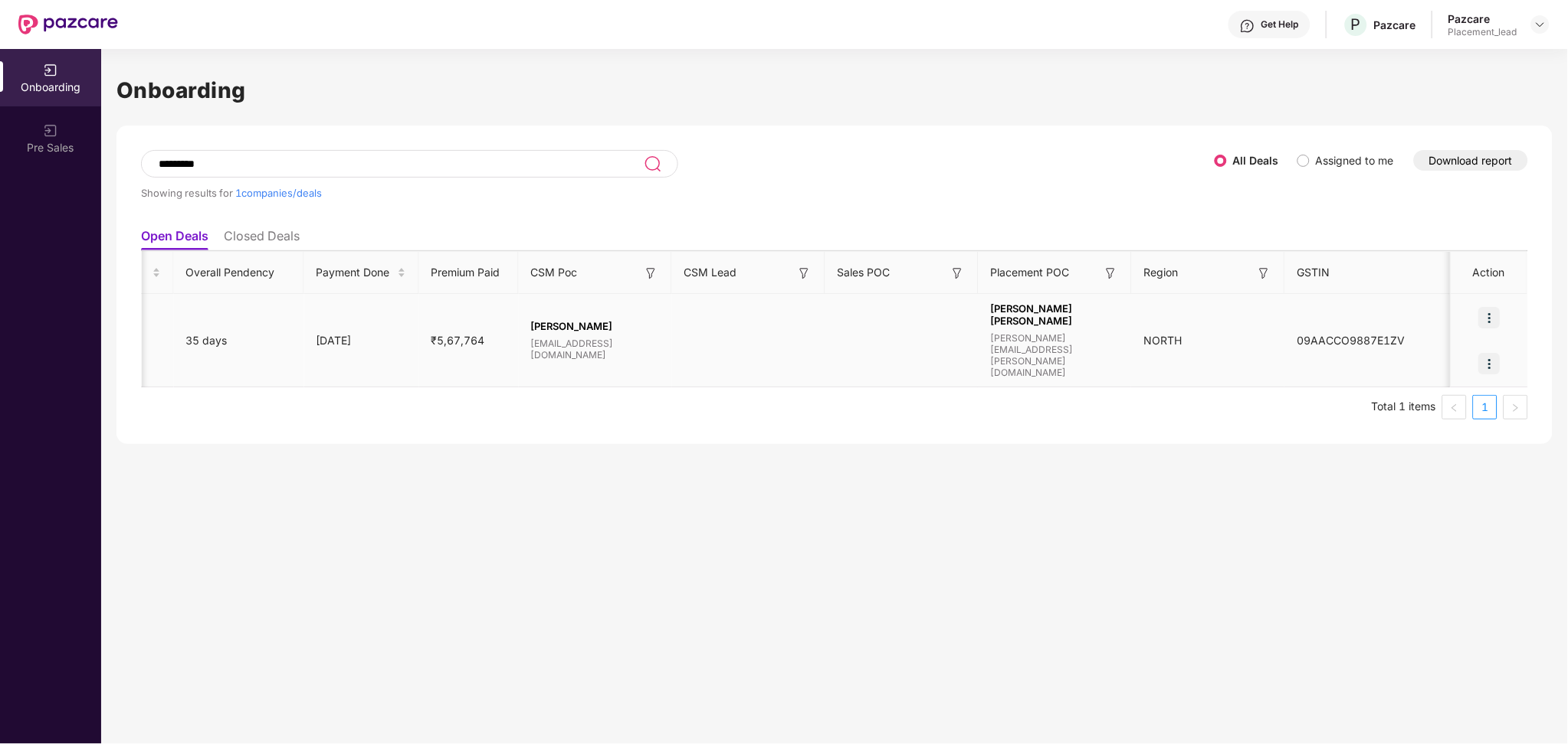
drag, startPoint x: 1206, startPoint y: 365, endPoint x: 1147, endPoint y: 380, distance: 60.9
click at [1147, 380] on tr "O Octopolis Technologies Private Limited Renewal GTL Renewal Data Onboarding Fu…" at bounding box center [409, 340] width 2241 height 93
click at [1003, 405] on ul "Total 1 items 1" at bounding box center [834, 407] width 1386 height 24
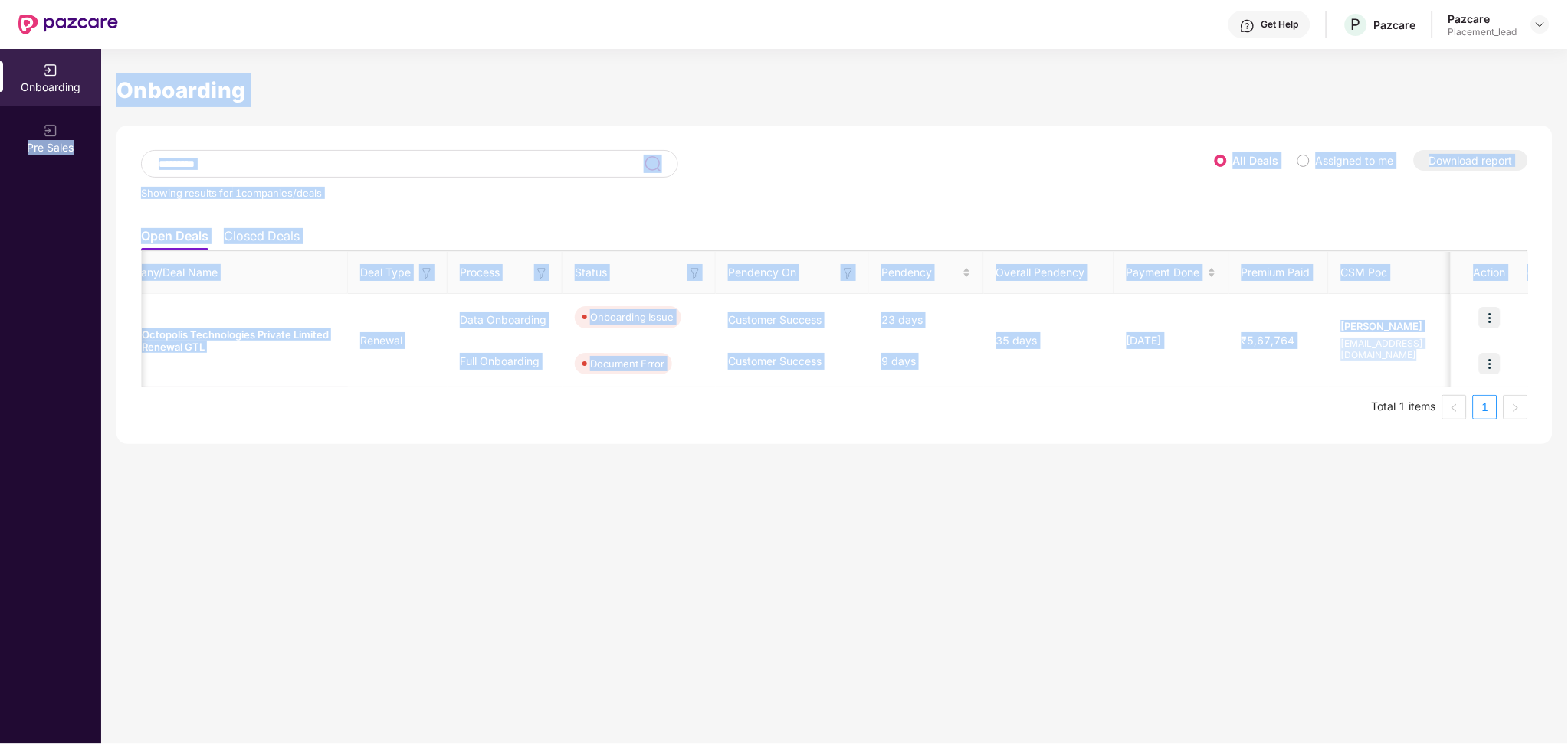
scroll to position [0, 0]
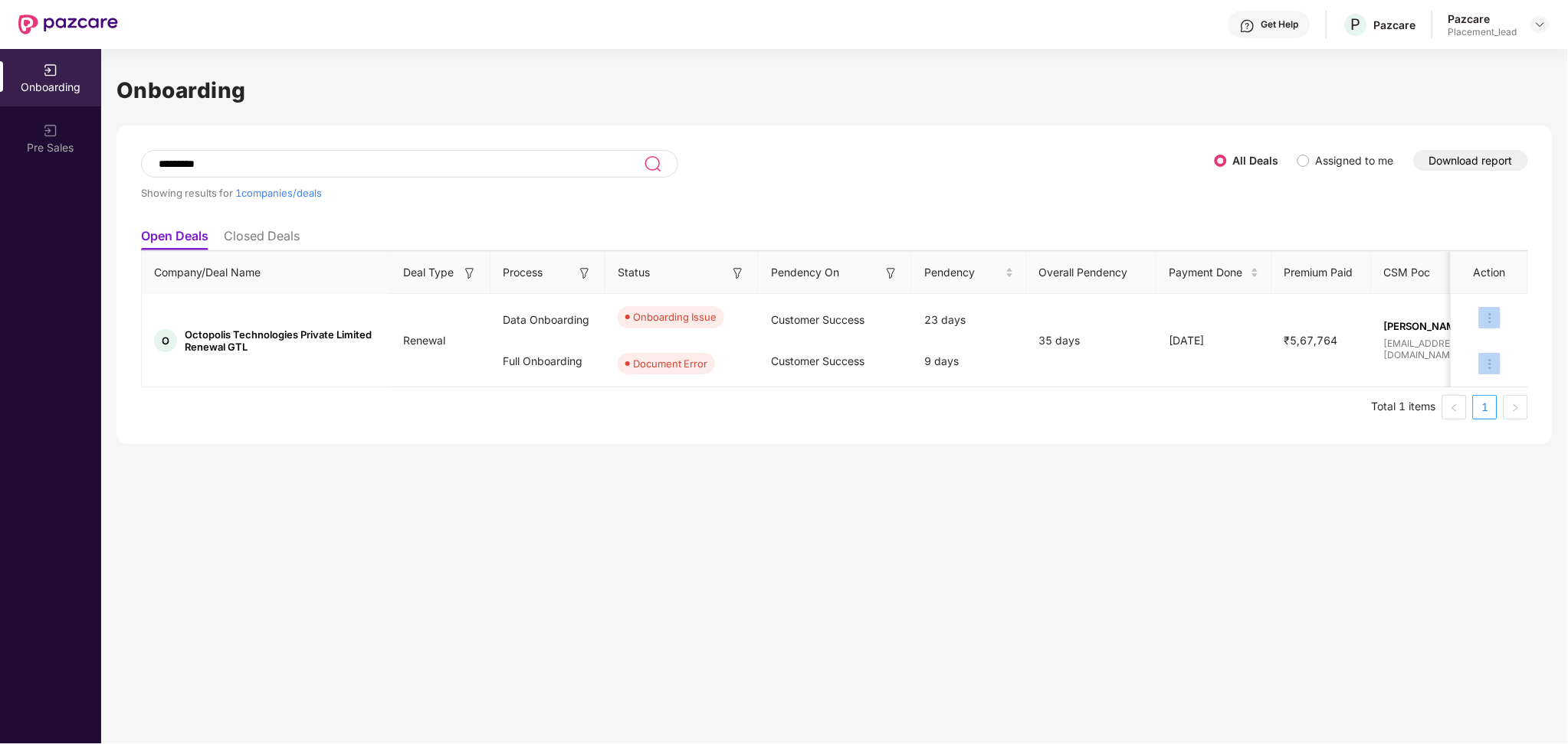
drag, startPoint x: 694, startPoint y: 345, endPoint x: 628, endPoint y: 389, distance: 79.3
click at [628, 389] on div "Company/Deal Name Deal Type Process Status Pendency On Pendency Overall Pendenc…" at bounding box center [834, 335] width 1386 height 168
click at [659, 387] on td "Onboarding Issue Document Error" at bounding box center [682, 340] width 153 height 93
click at [674, 369] on div "Document Error" at bounding box center [670, 364] width 74 height 15
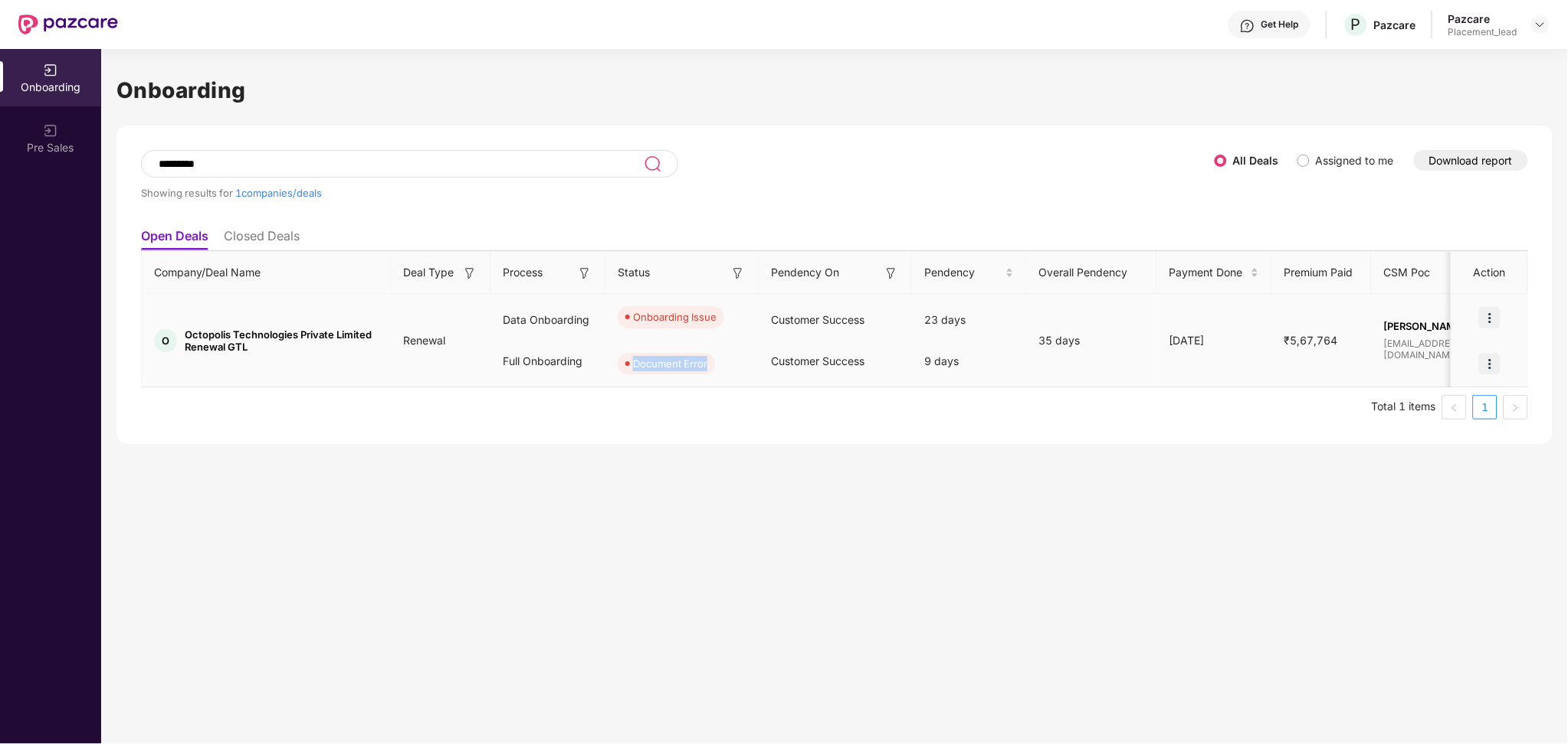
click at [674, 369] on div "Document Error" at bounding box center [670, 364] width 74 height 15
click at [879, 377] on div "Customer Success" at bounding box center [835, 361] width 153 height 42
